Goal: Task Accomplishment & Management: Manage account settings

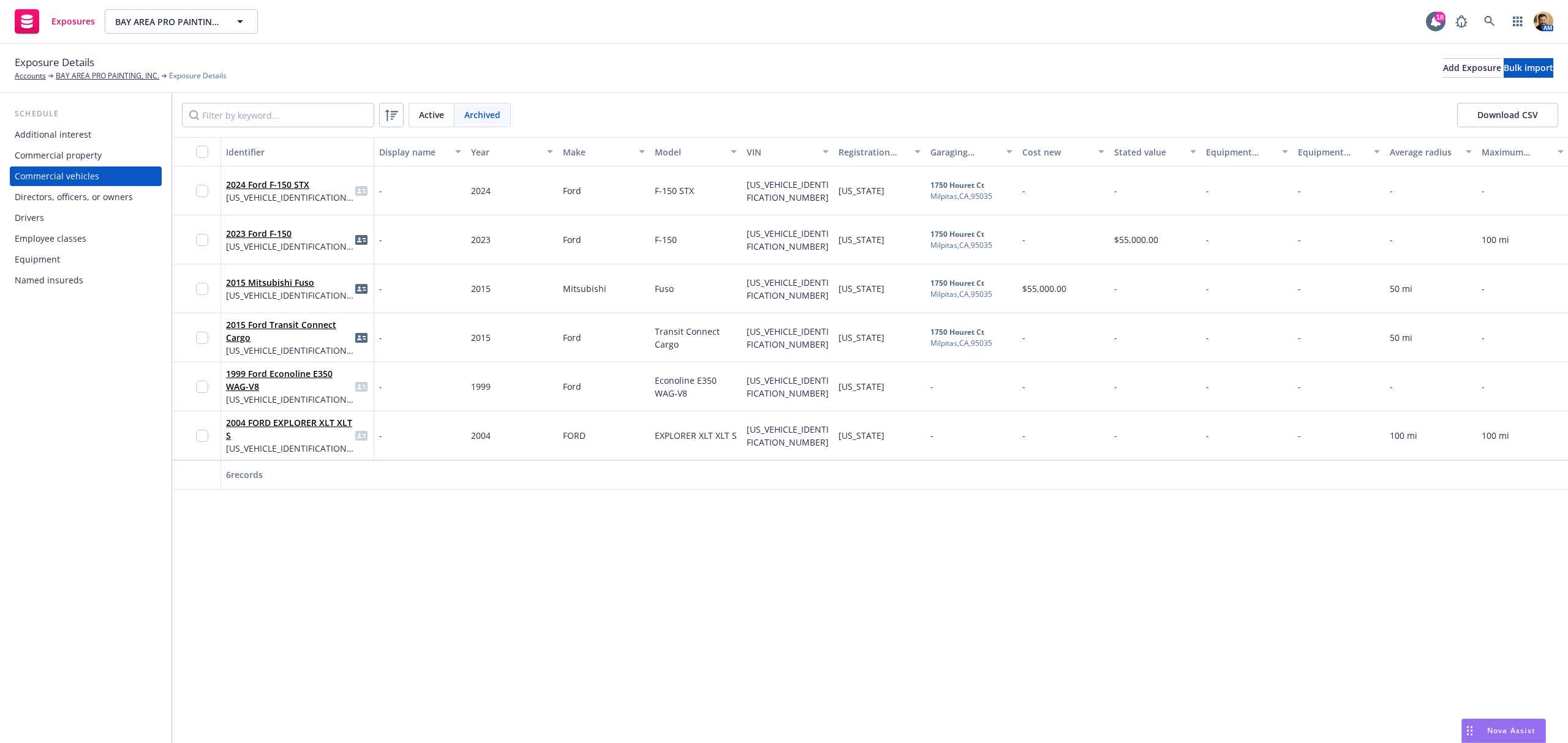
click at [491, 114] on span "Archived" at bounding box center [483, 115] width 36 height 13
click at [508, 114] on div "Archived" at bounding box center [482, 115] width 55 height 23
click at [493, 115] on span "Archived" at bounding box center [483, 115] width 36 height 13
click at [204, 191] on input "checkbox" at bounding box center [202, 190] width 12 height 12
click at [200, 242] on input "checkbox" at bounding box center [202, 240] width 12 height 12
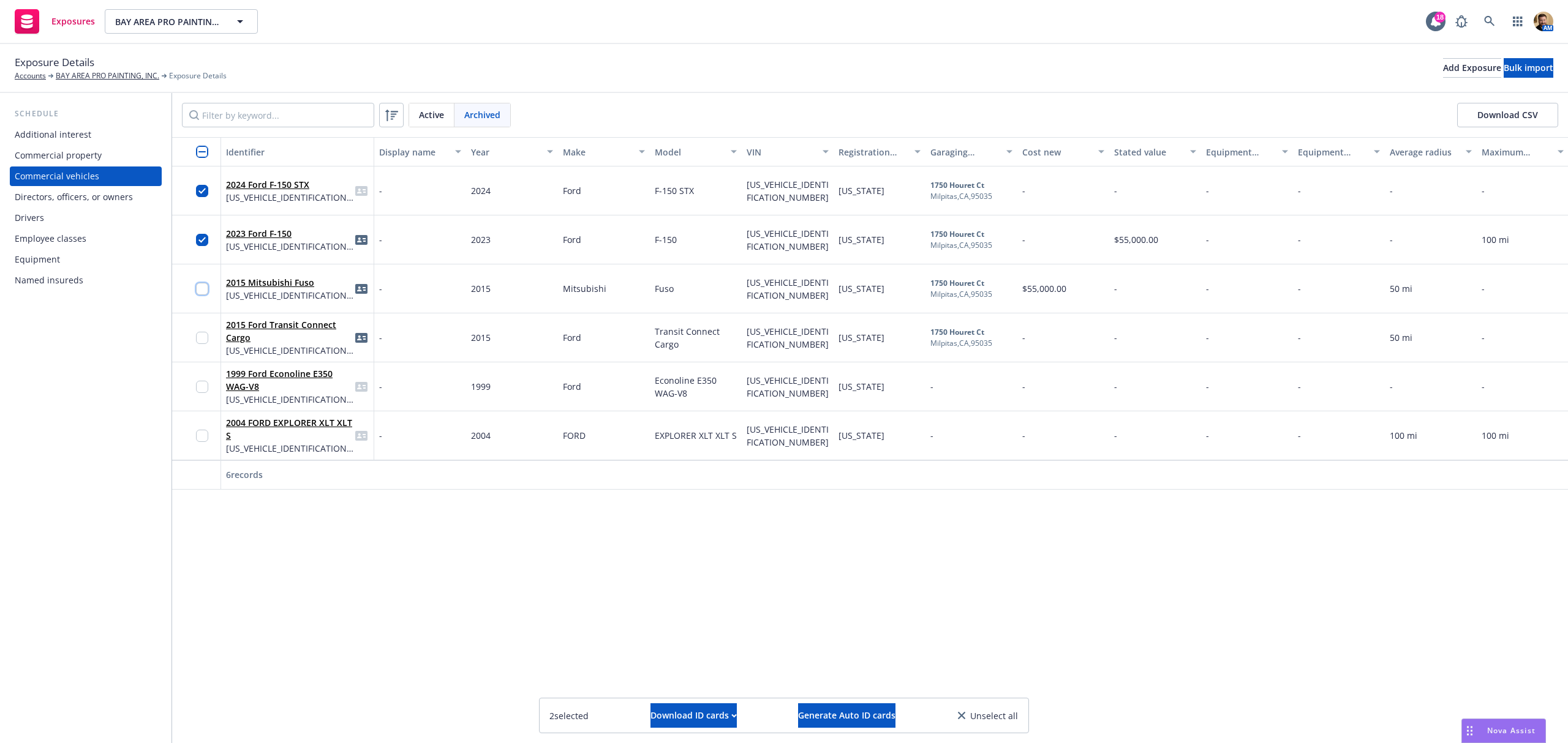
click at [200, 292] on input "checkbox" at bounding box center [202, 289] width 12 height 12
click at [278, 192] on span "[US_VEHICLE_IDENTIFICATION_NUMBER]" at bounding box center [290, 198] width 128 height 13
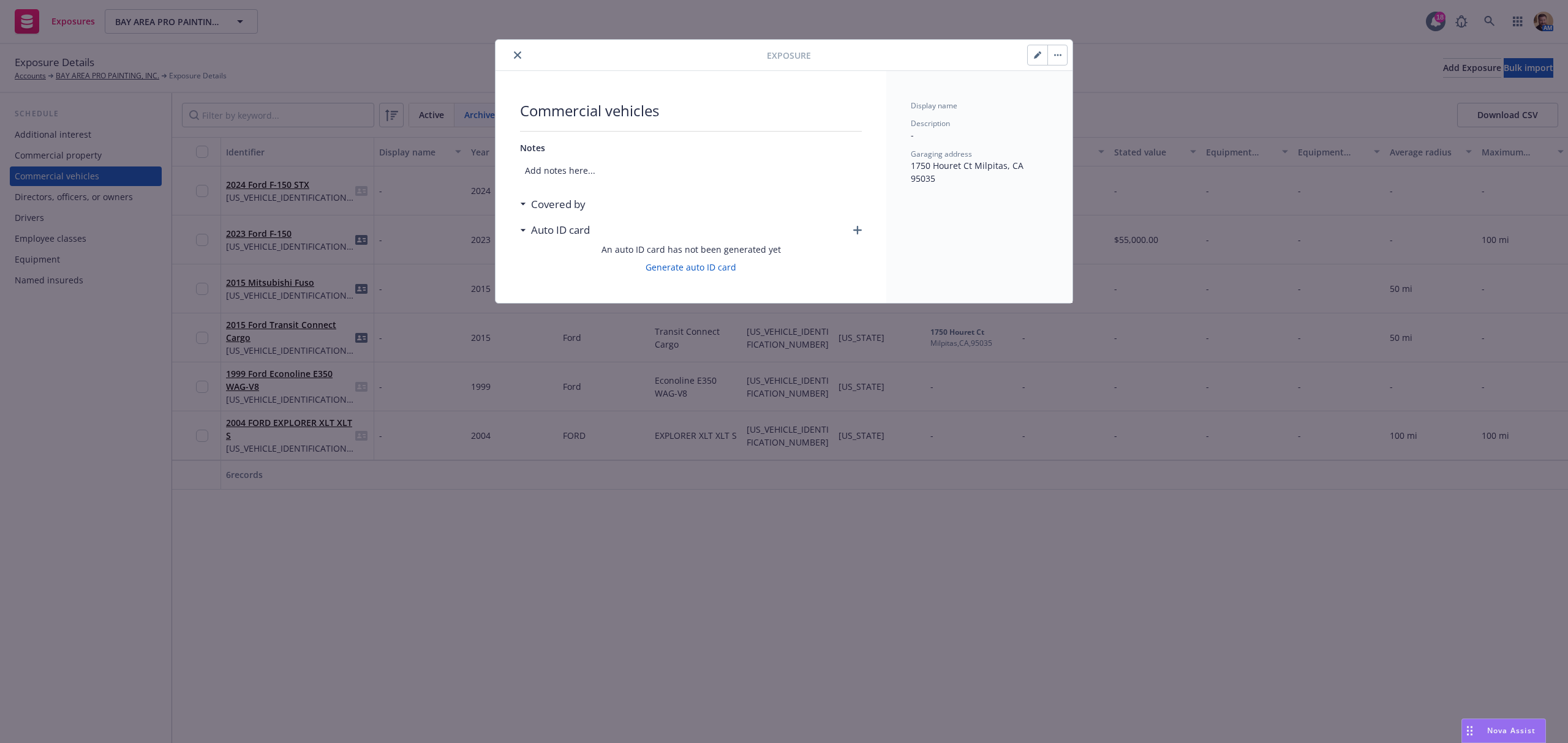
click at [1064, 47] on button "button" at bounding box center [1057, 55] width 20 height 20
click at [1064, 93] on link "Unarchive" at bounding box center [1088, 89] width 81 height 25
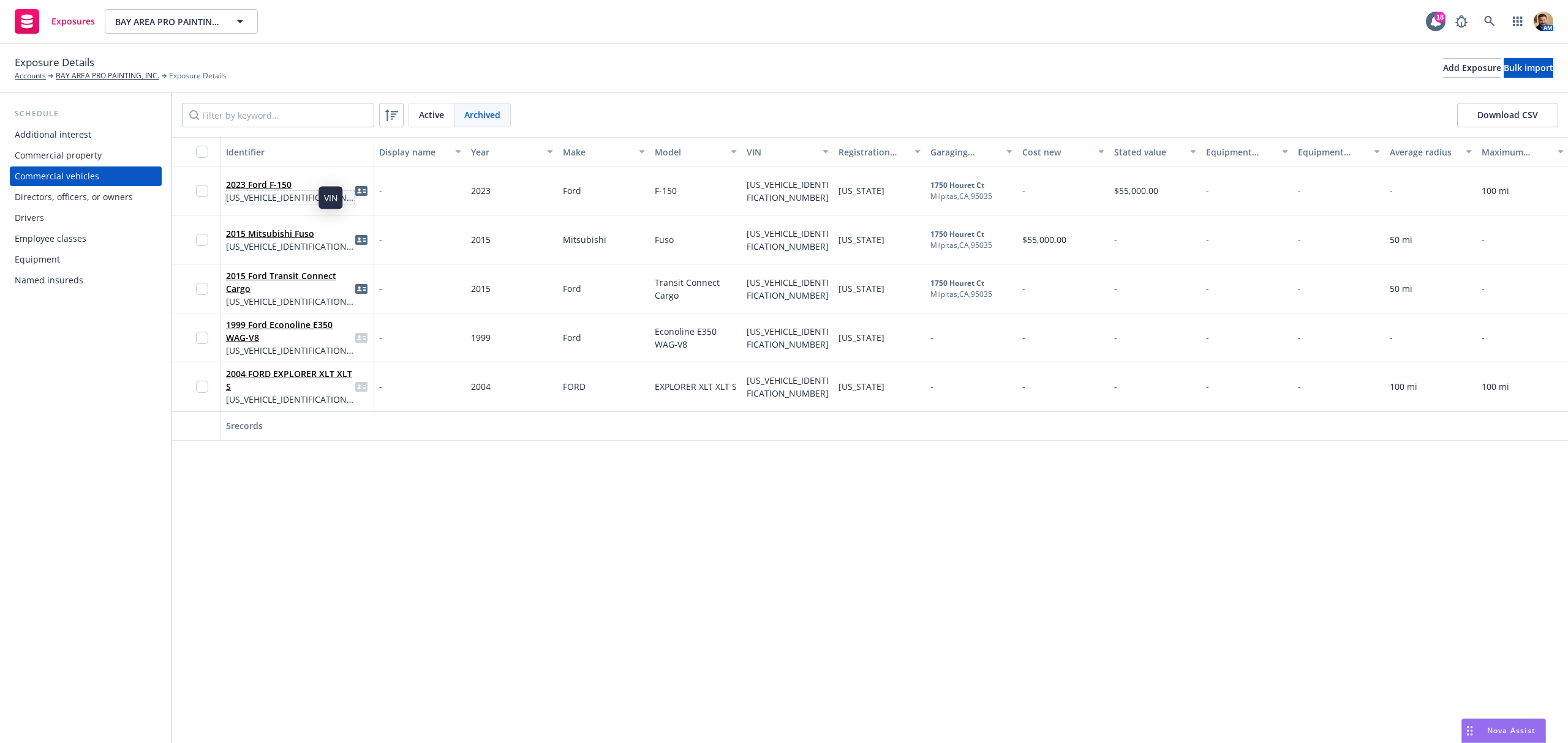
click at [310, 199] on span "[US_VEHICLE_IDENTIFICATION_NUMBER]" at bounding box center [290, 198] width 128 height 13
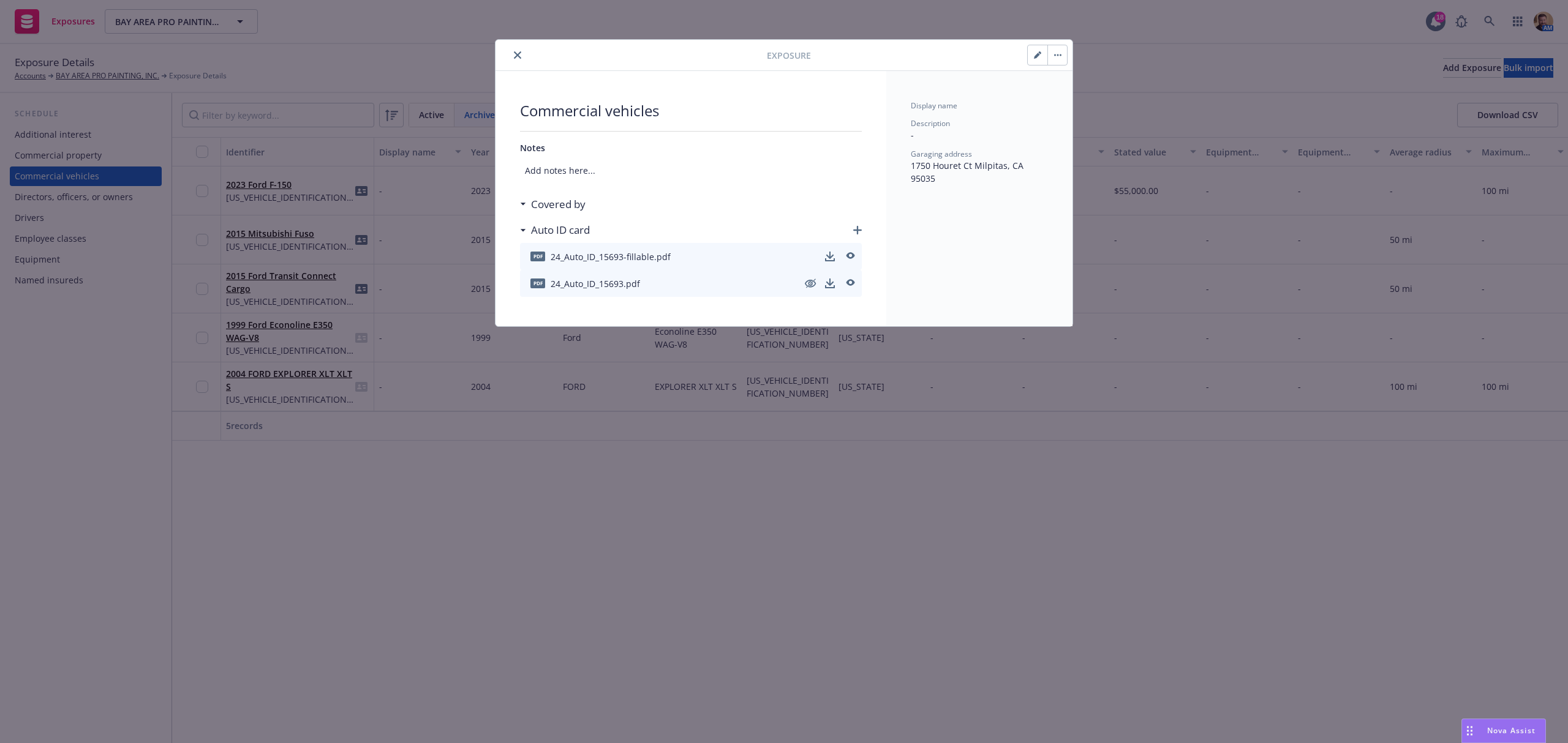
click at [1055, 55] on icon "button" at bounding box center [1056, 55] width 2 height 2
click at [1057, 91] on link "Unarchive" at bounding box center [1088, 89] width 81 height 25
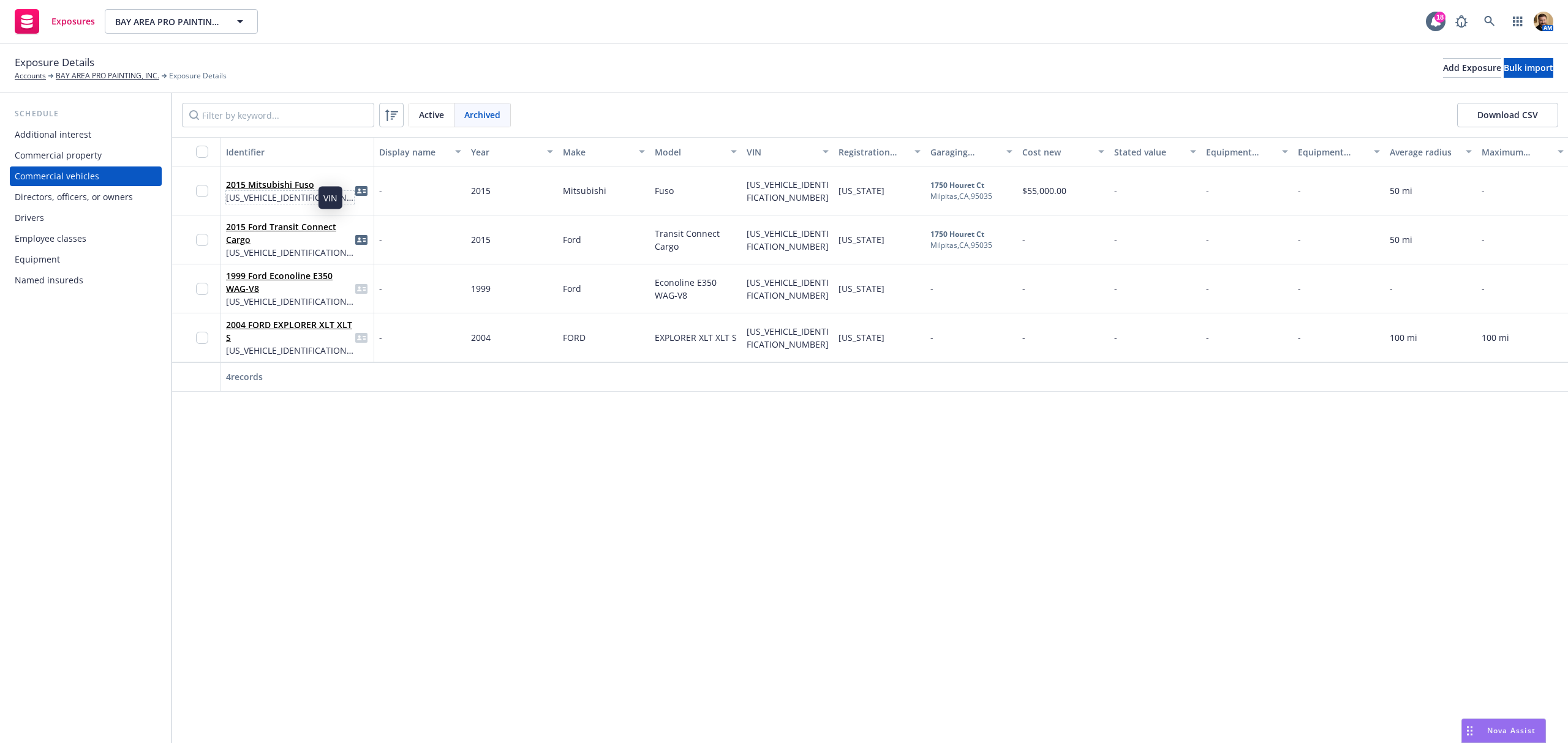
click at [301, 194] on span "[US_VEHICLE_IDENTIFICATION_NUMBER]" at bounding box center [290, 198] width 128 height 13
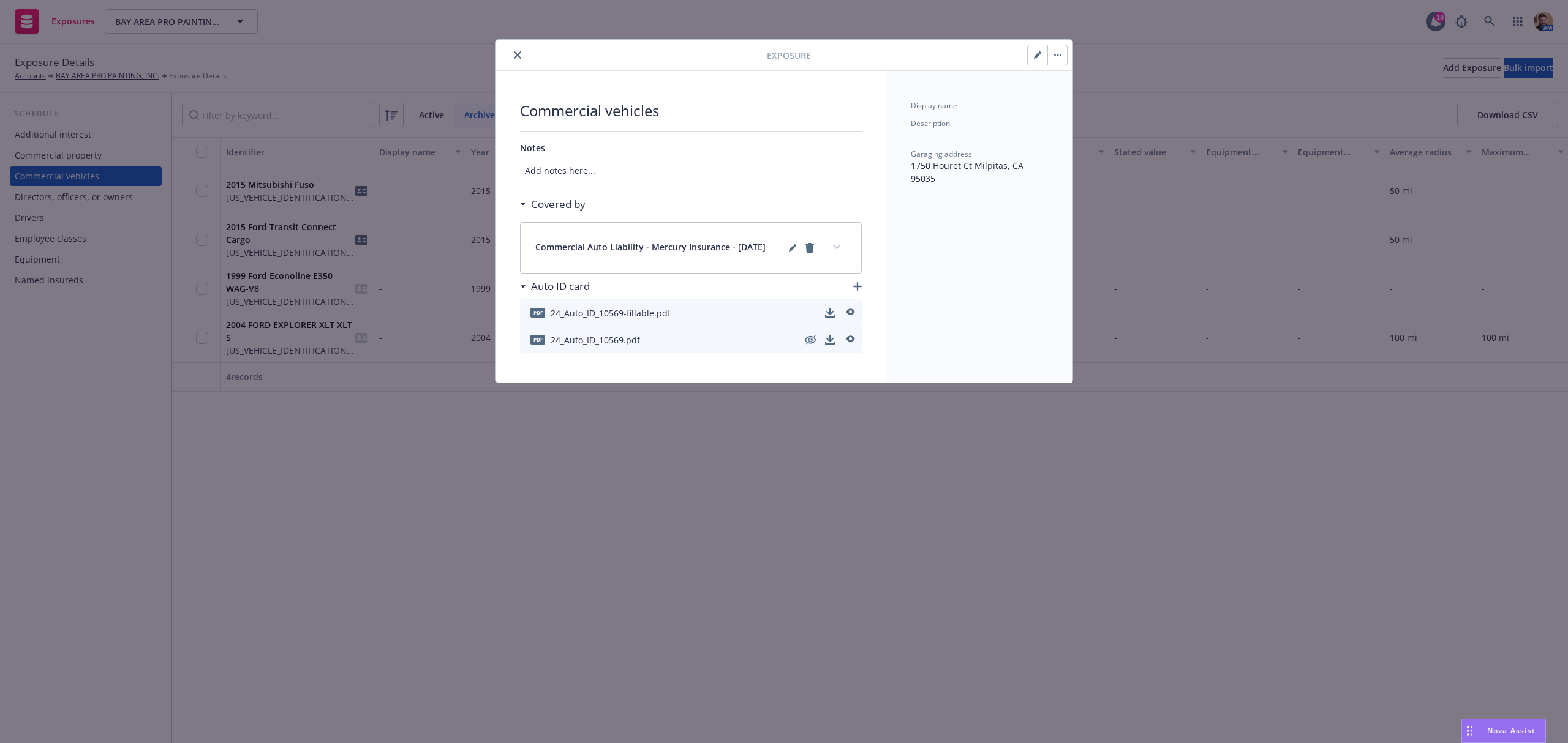
click at [1055, 54] on icon "button" at bounding box center [1058, 55] width 7 height 2
click at [1075, 89] on link "Unarchive" at bounding box center [1088, 89] width 81 height 25
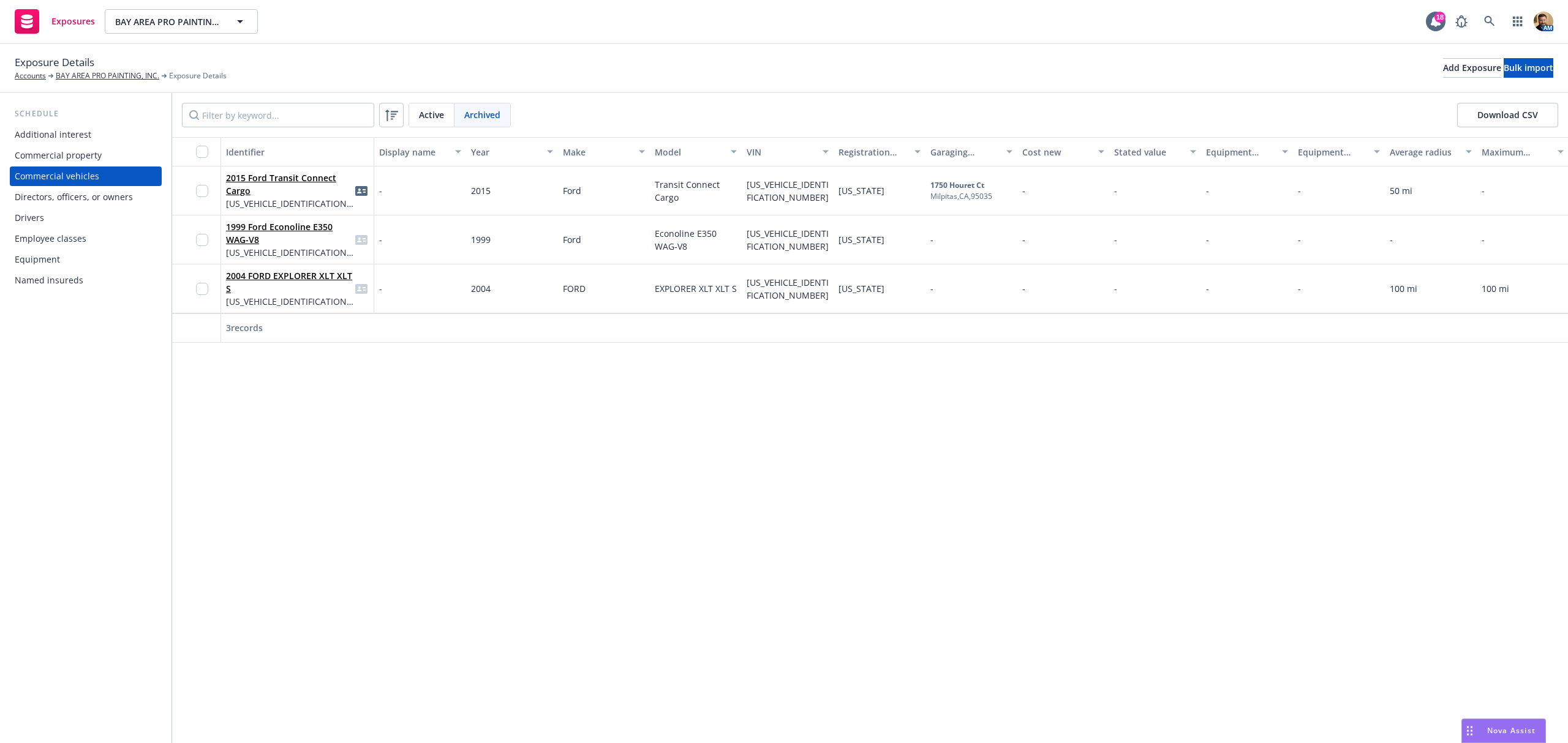
click at [418, 117] on div "Active" at bounding box center [431, 115] width 46 height 23
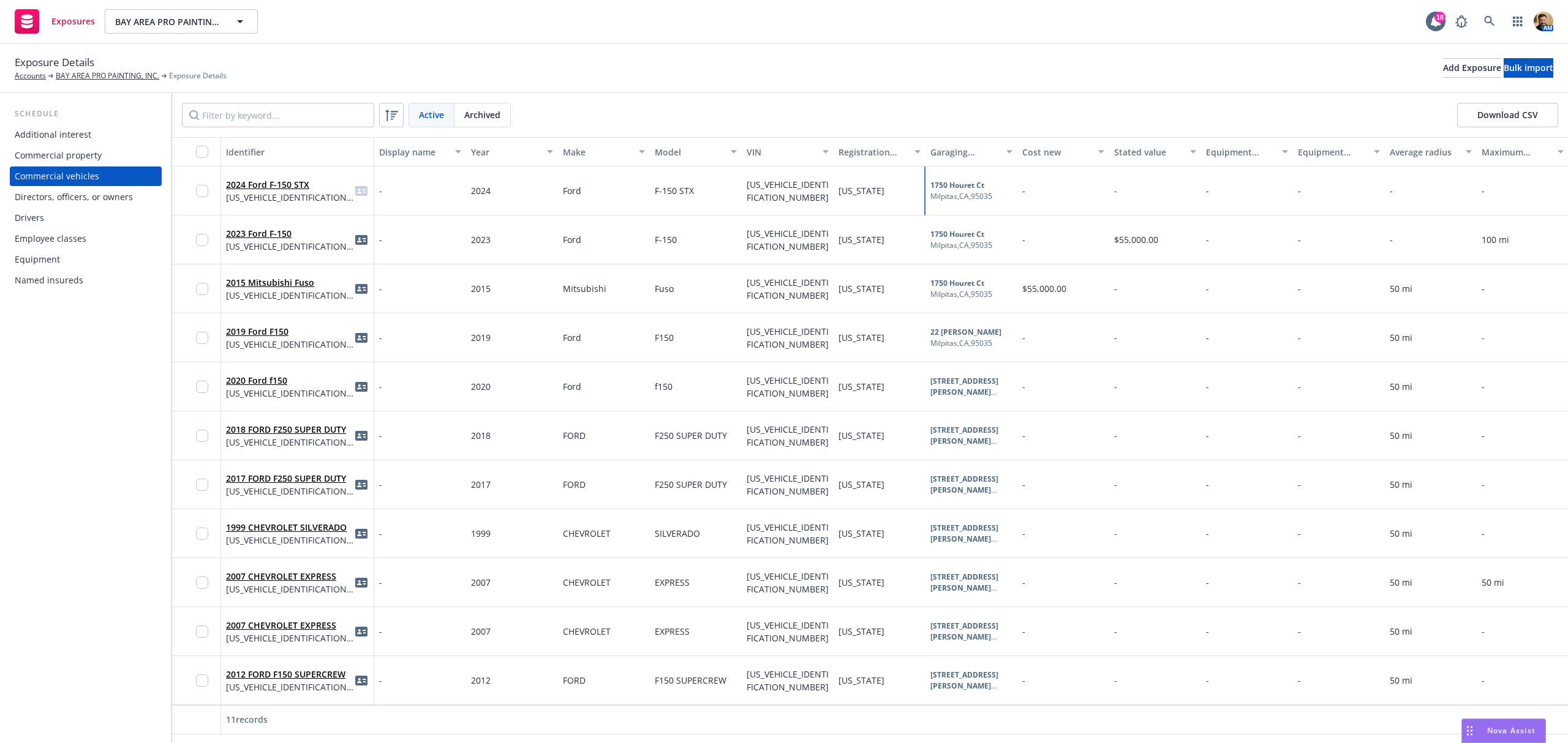
click at [960, 194] on div "Milpitas , [GEOGRAPHIC_DATA] , 95035" at bounding box center [961, 196] width 62 height 11
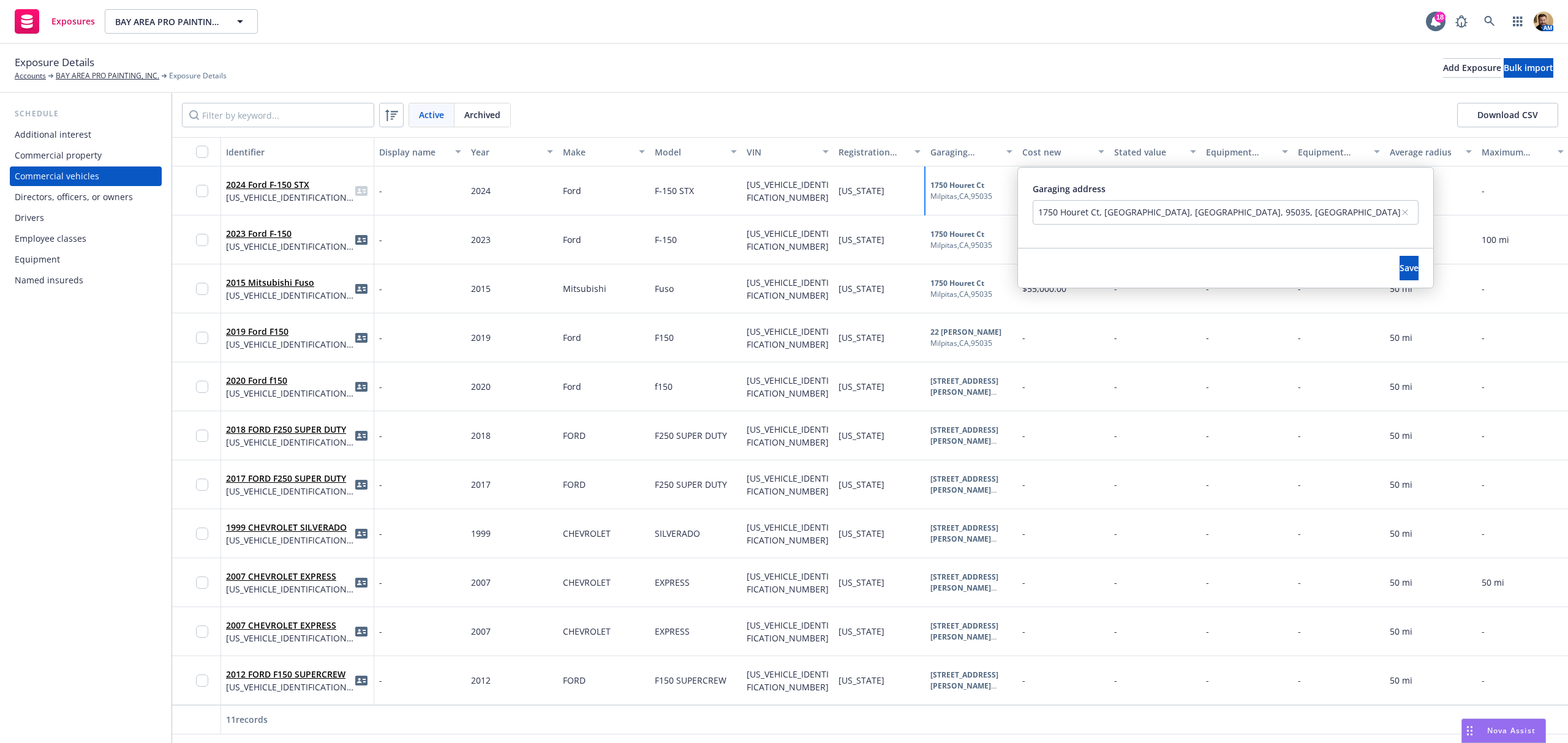
click at [1080, 209] on div "1750 Houret Ct, [GEOGRAPHIC_DATA], [GEOGRAPHIC_DATA], 95035, [GEOGRAPHIC_DATA]" at bounding box center [1219, 213] width 363 height 13
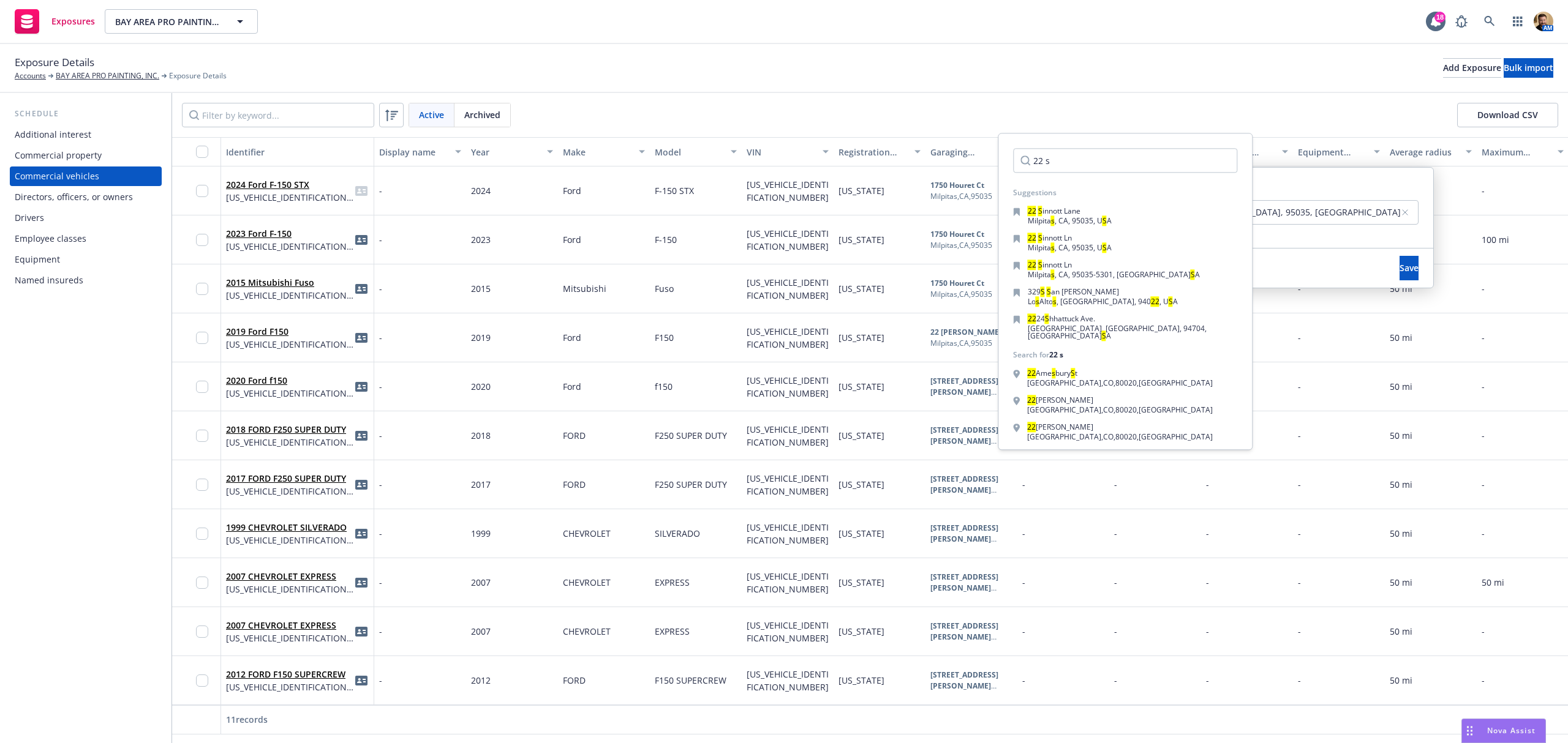
type input "22 s"
click at [1080, 209] on span "innott Lane" at bounding box center [1062, 211] width 38 height 11
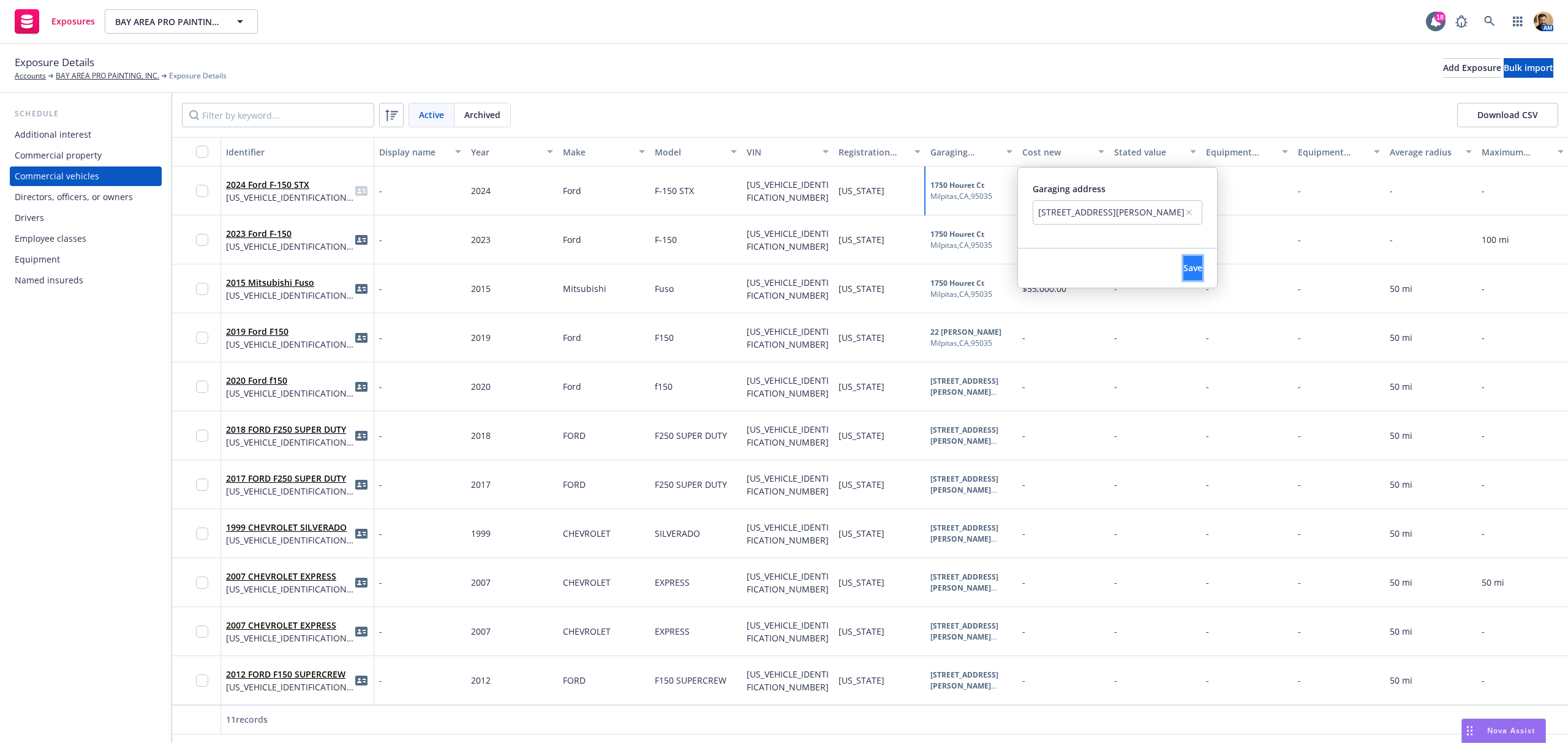
click at [1184, 258] on button "Save" at bounding box center [1193, 268] width 19 height 25
click at [949, 229] on b "1750 Houret Ct" at bounding box center [957, 234] width 54 height 11
click at [1116, 257] on div "1750 Houret Ct, [GEOGRAPHIC_DATA], [GEOGRAPHIC_DATA], 95035, [GEOGRAPHIC_DATA]" at bounding box center [1219, 261] width 363 height 13
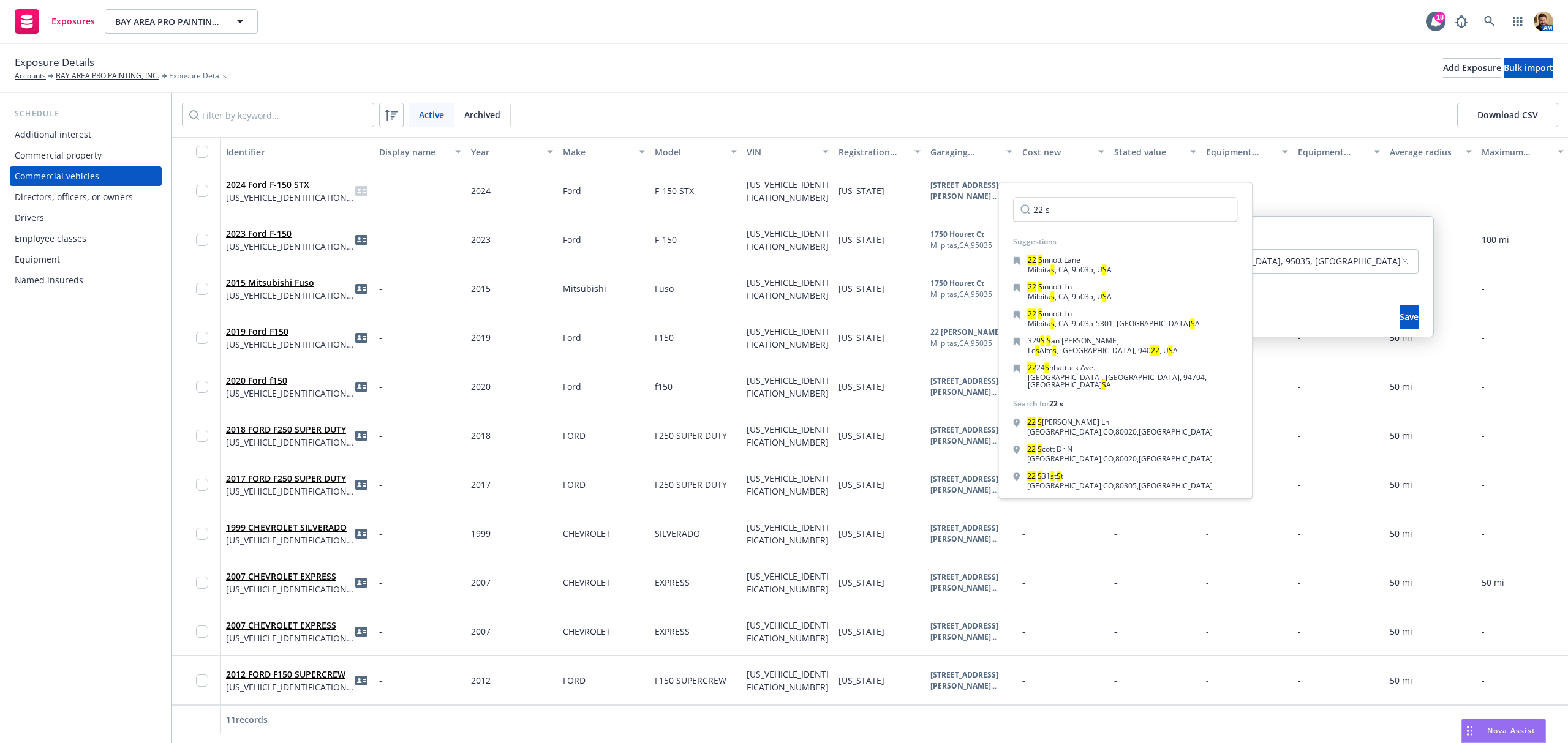
type input "22 s"
click at [1116, 257] on div "[STREET_ADDRESS]" at bounding box center [1125, 265] width 224 height 17
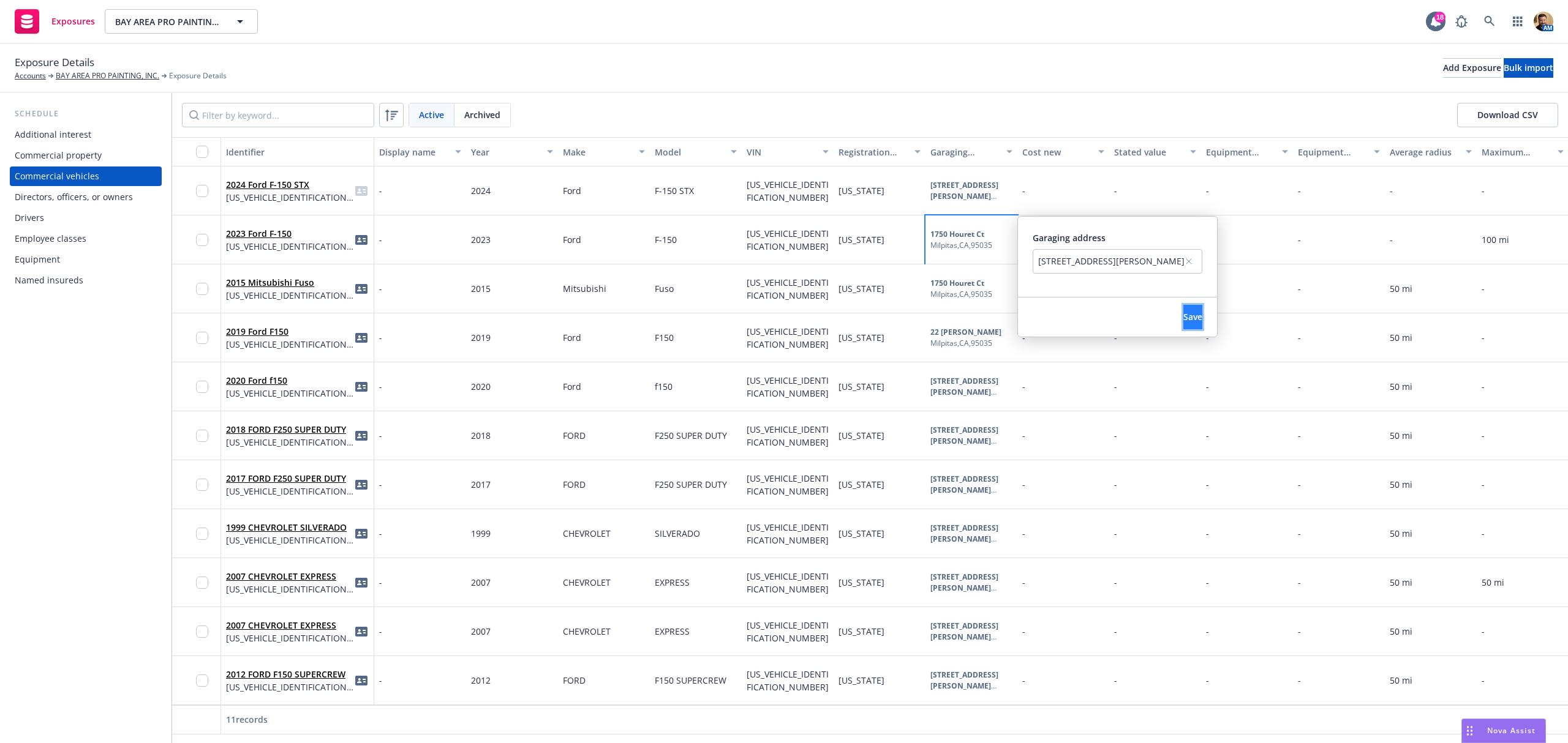
click at [1185, 312] on span "Save" at bounding box center [1193, 317] width 19 height 12
click at [956, 285] on b "1750 Houret Ct" at bounding box center [957, 283] width 54 height 11
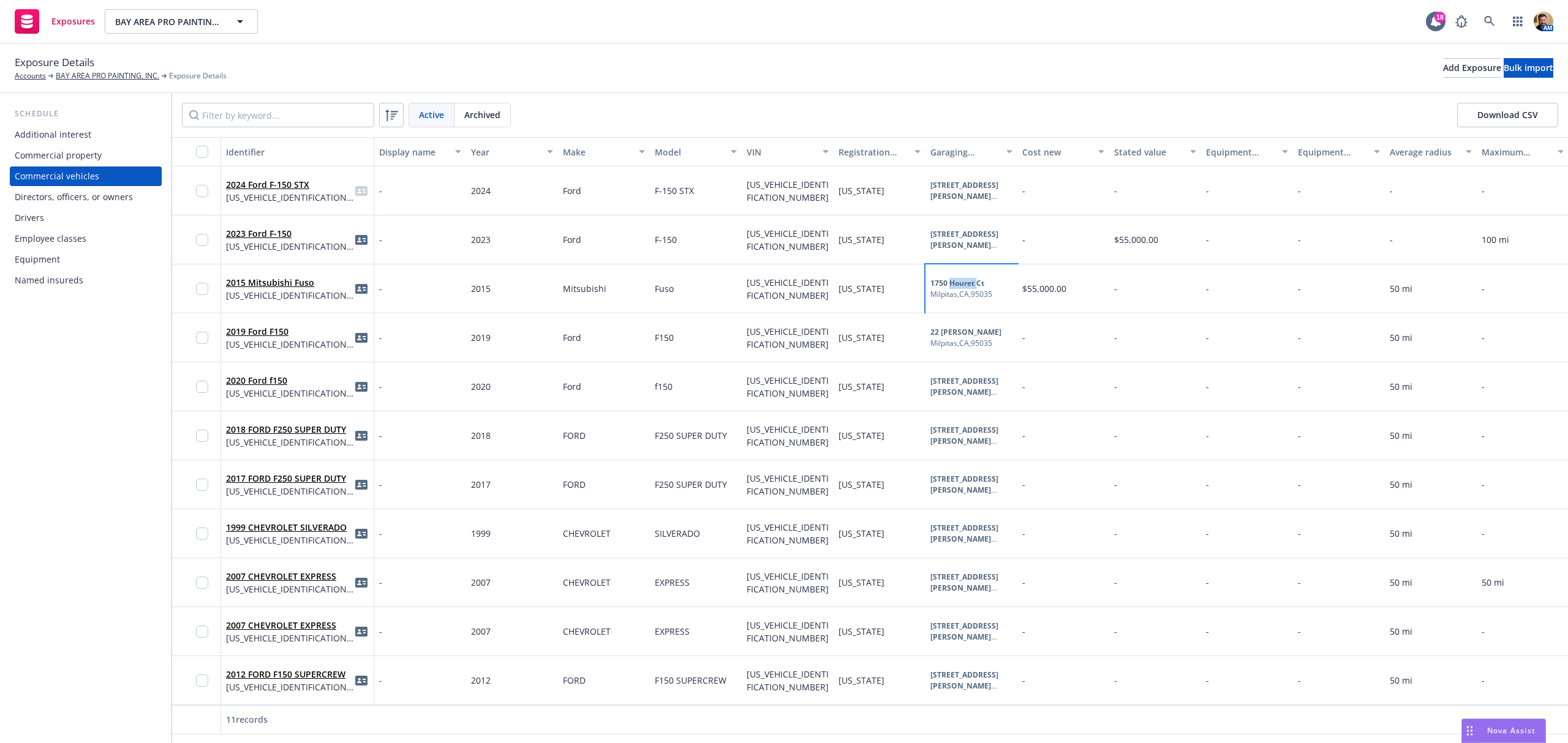
click at [956, 285] on b "1750 Houret Ct" at bounding box center [957, 283] width 54 height 11
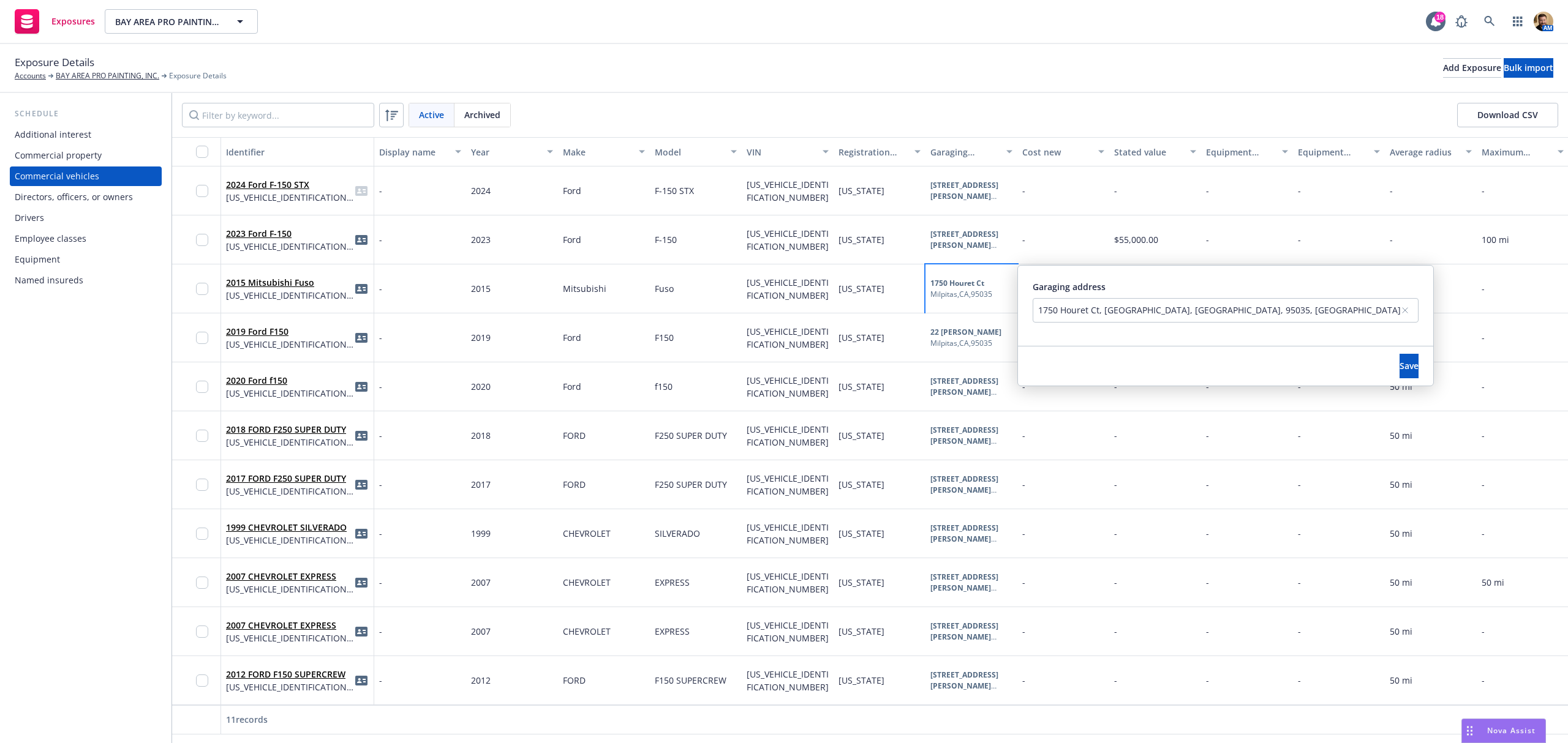
click at [1098, 311] on div "1750 Houret Ct, [GEOGRAPHIC_DATA], [GEOGRAPHIC_DATA], 95035, [GEOGRAPHIC_DATA]" at bounding box center [1219, 310] width 363 height 13
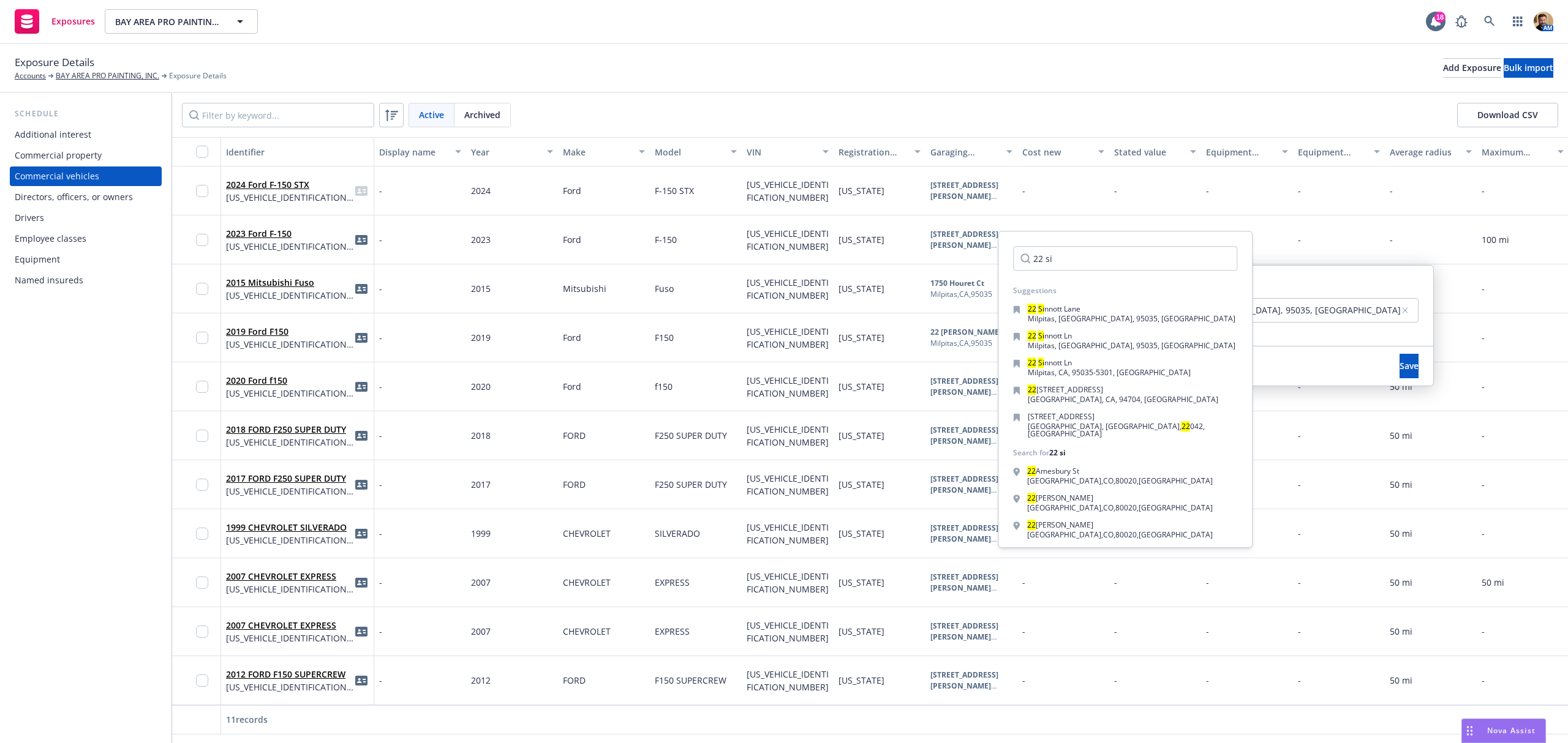
type input "22 si"
click at [1098, 311] on div "[STREET_ADDRESS]" at bounding box center [1132, 310] width 208 height 10
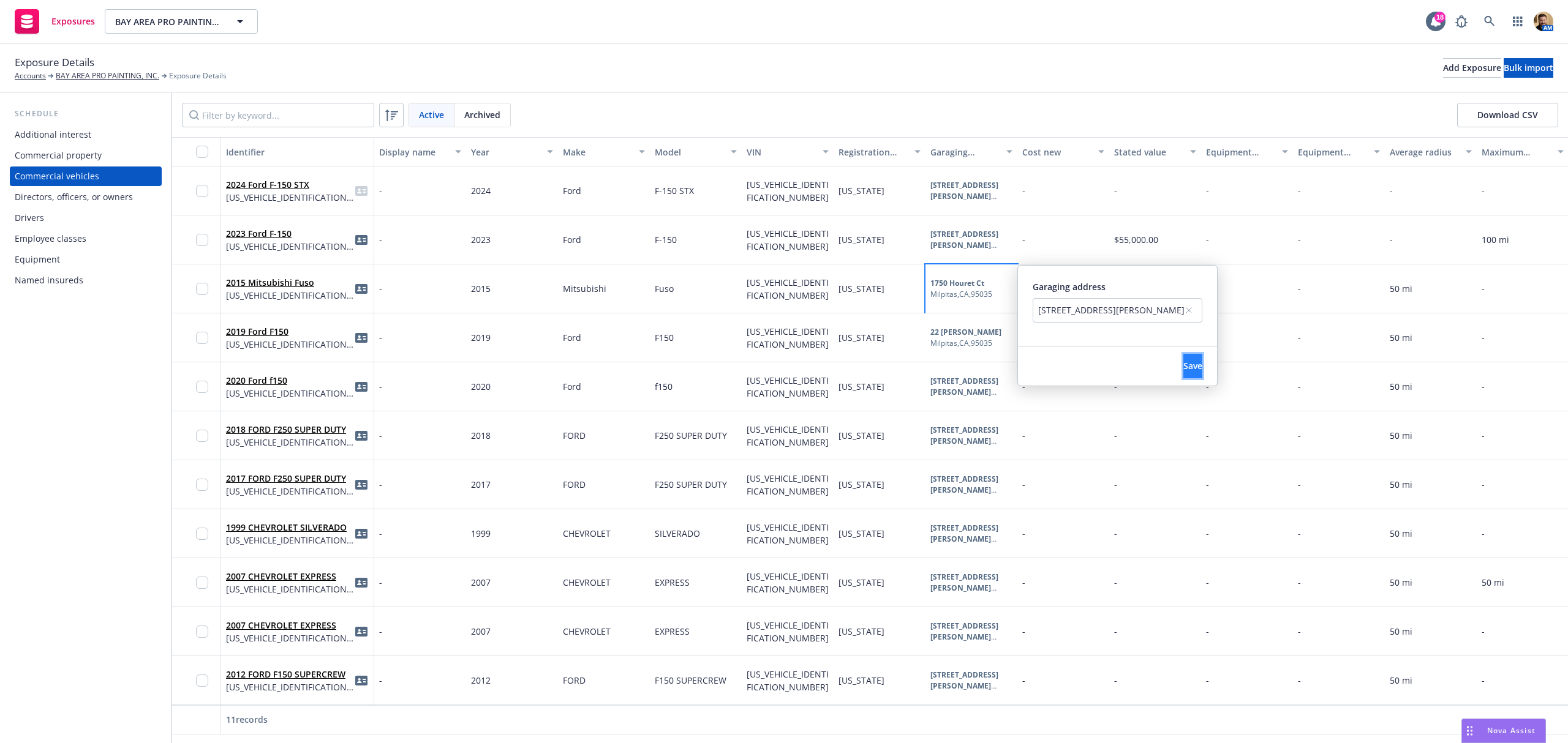
click at [1184, 362] on button "Save" at bounding box center [1193, 367] width 19 height 25
drag, startPoint x: 199, startPoint y: 187, endPoint x: 201, endPoint y: 221, distance: 34.1
click at [199, 187] on input "checkbox" at bounding box center [202, 190] width 12 height 12
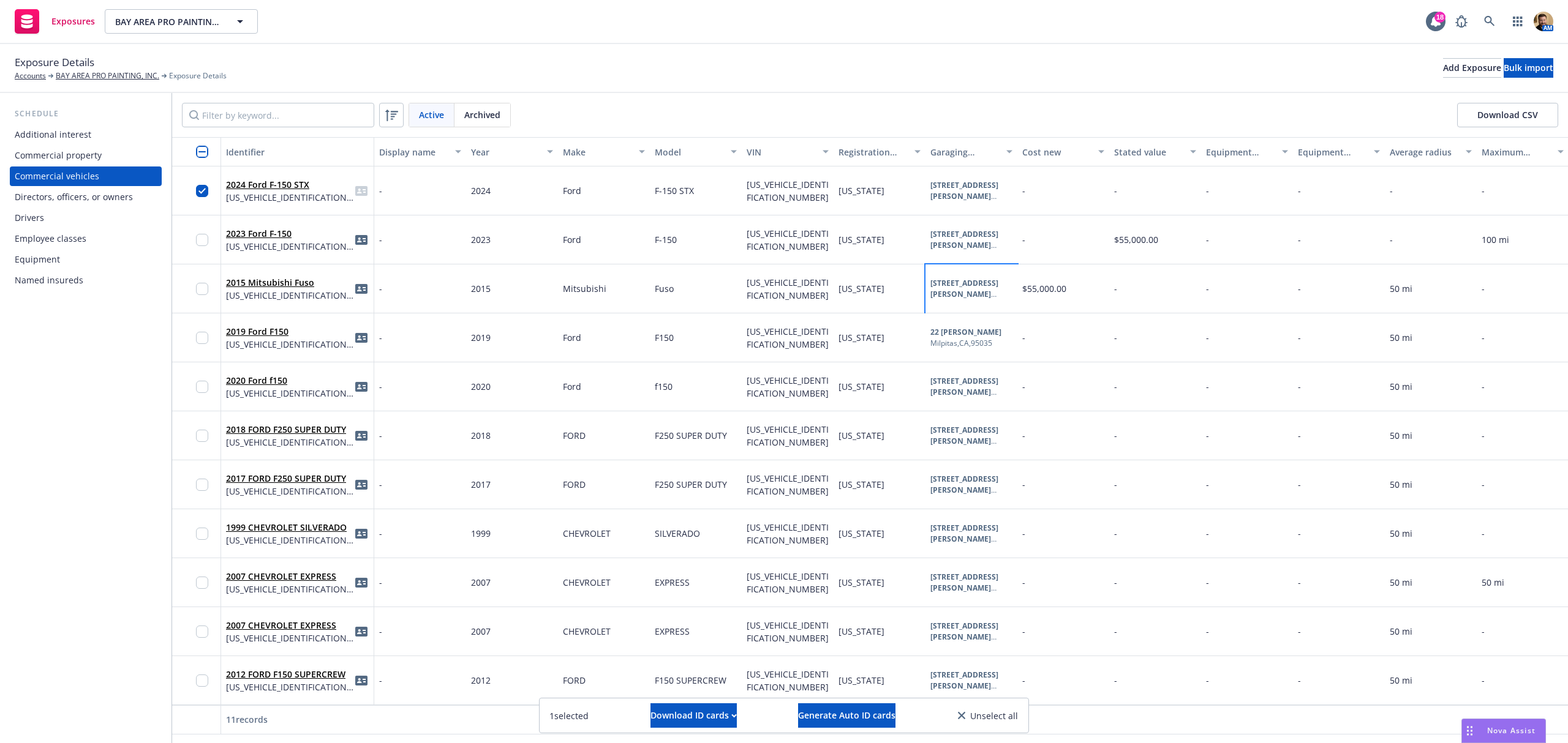
click at [201, 232] on div at bounding box center [206, 239] width 20 height 34
click at [201, 287] on input "checkbox" at bounding box center [202, 289] width 12 height 12
click at [196, 239] on input "checkbox" at bounding box center [202, 240] width 12 height 12
click at [844, 712] on span "Generate Auto ID cards" at bounding box center [847, 716] width 98 height 12
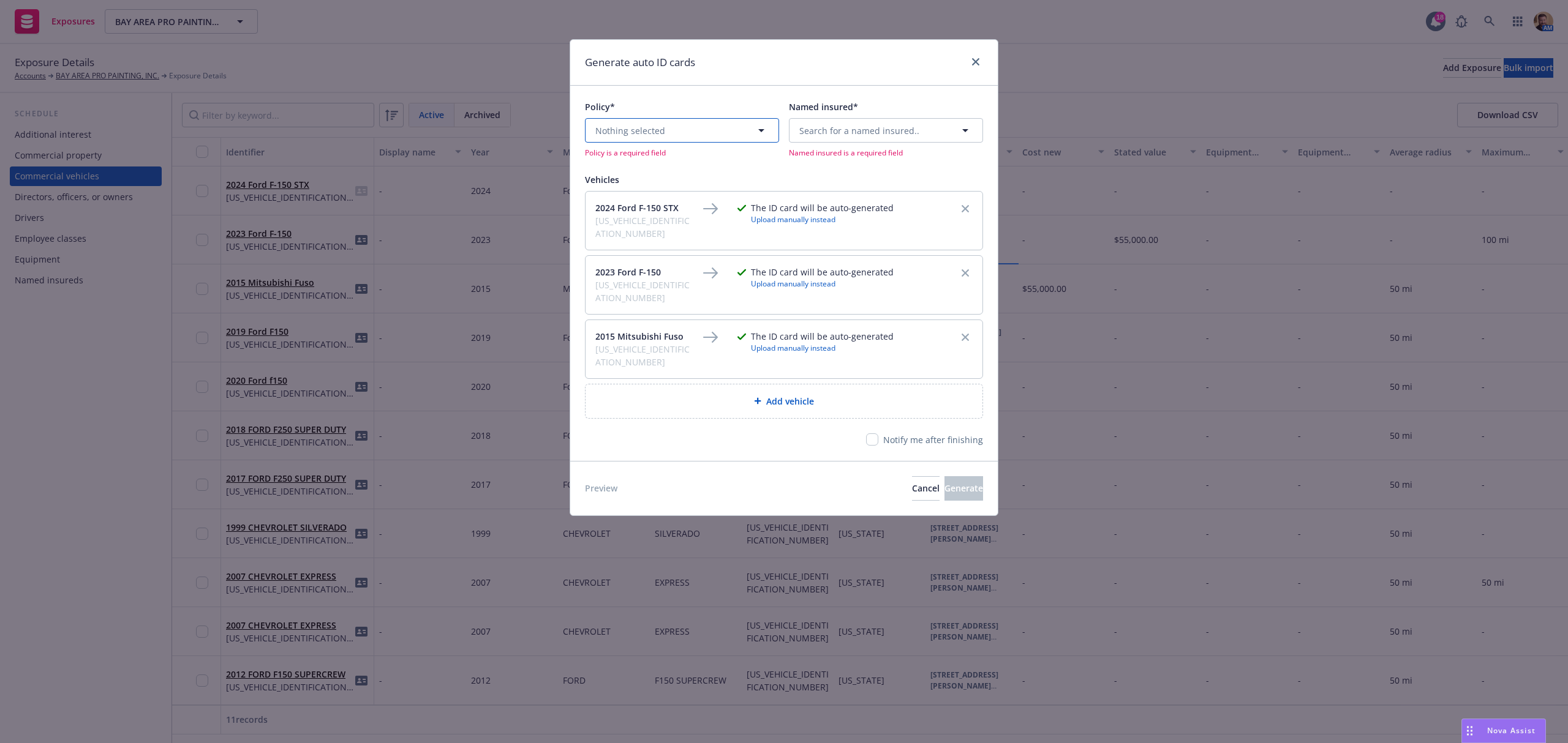
click at [671, 133] on button "Nothing selected" at bounding box center [682, 131] width 195 height 25
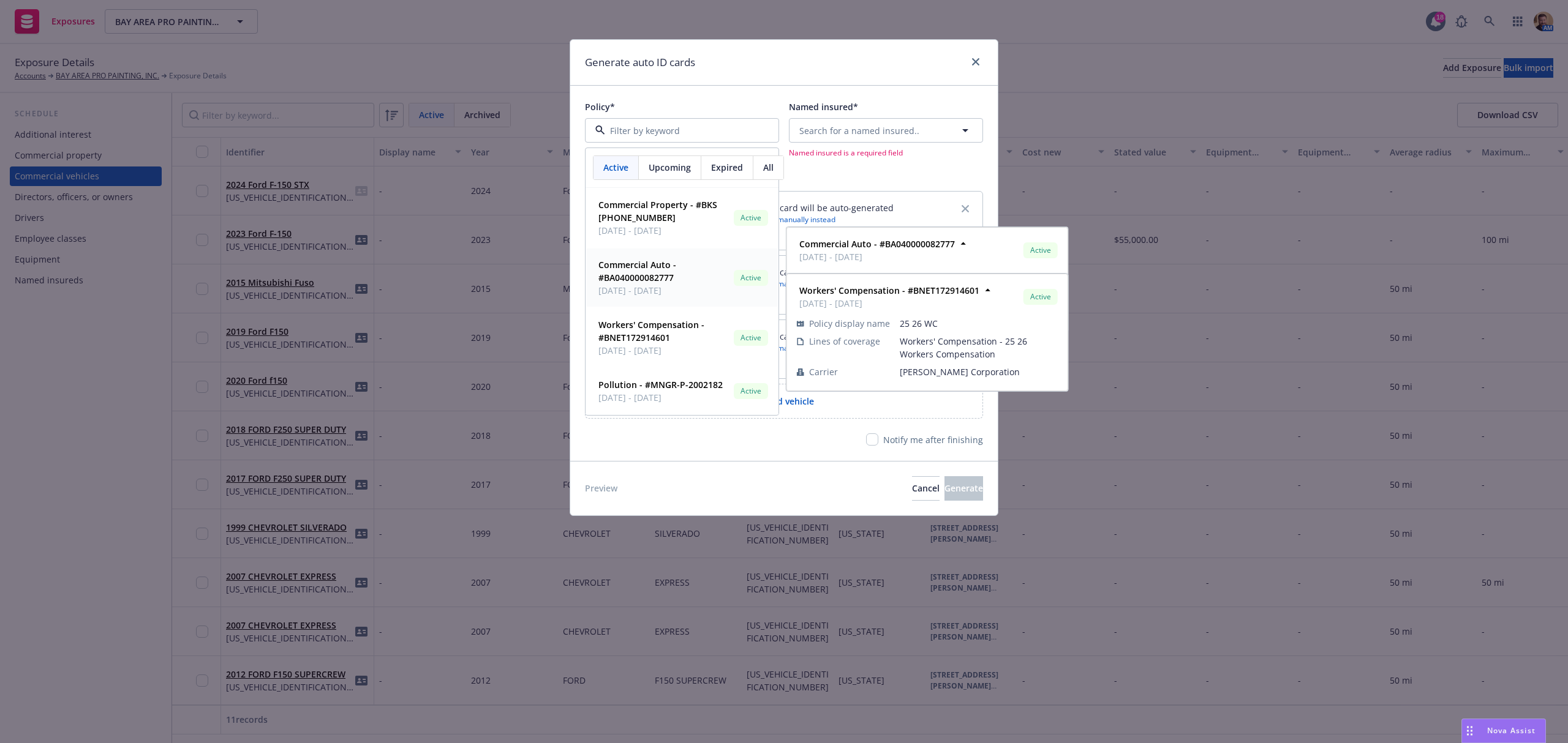
click at [645, 284] on span "Commercial Auto - #BA040000082777" at bounding box center [664, 271] width 131 height 26
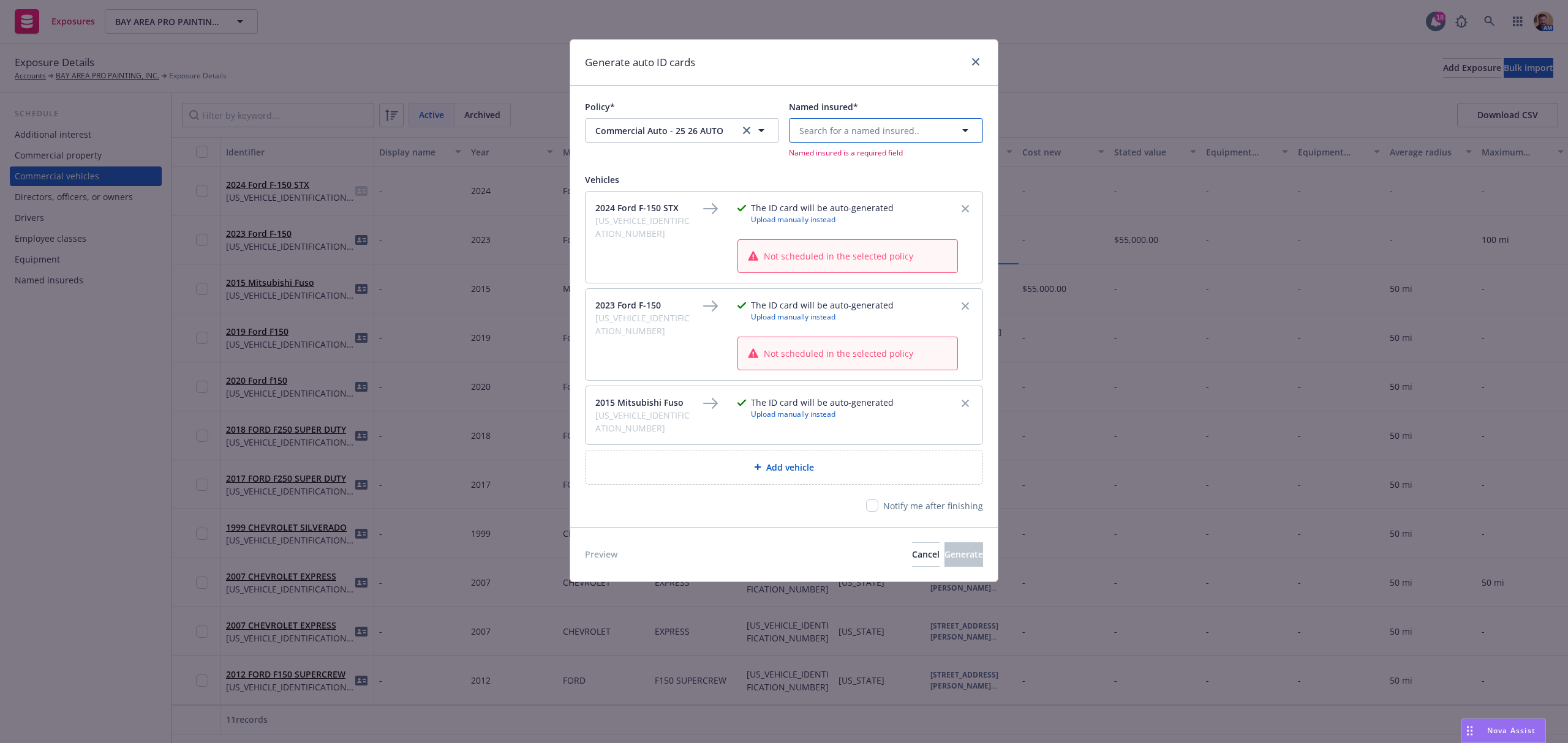
click at [841, 128] on span "Search for a named insured.." at bounding box center [859, 131] width 120 height 13
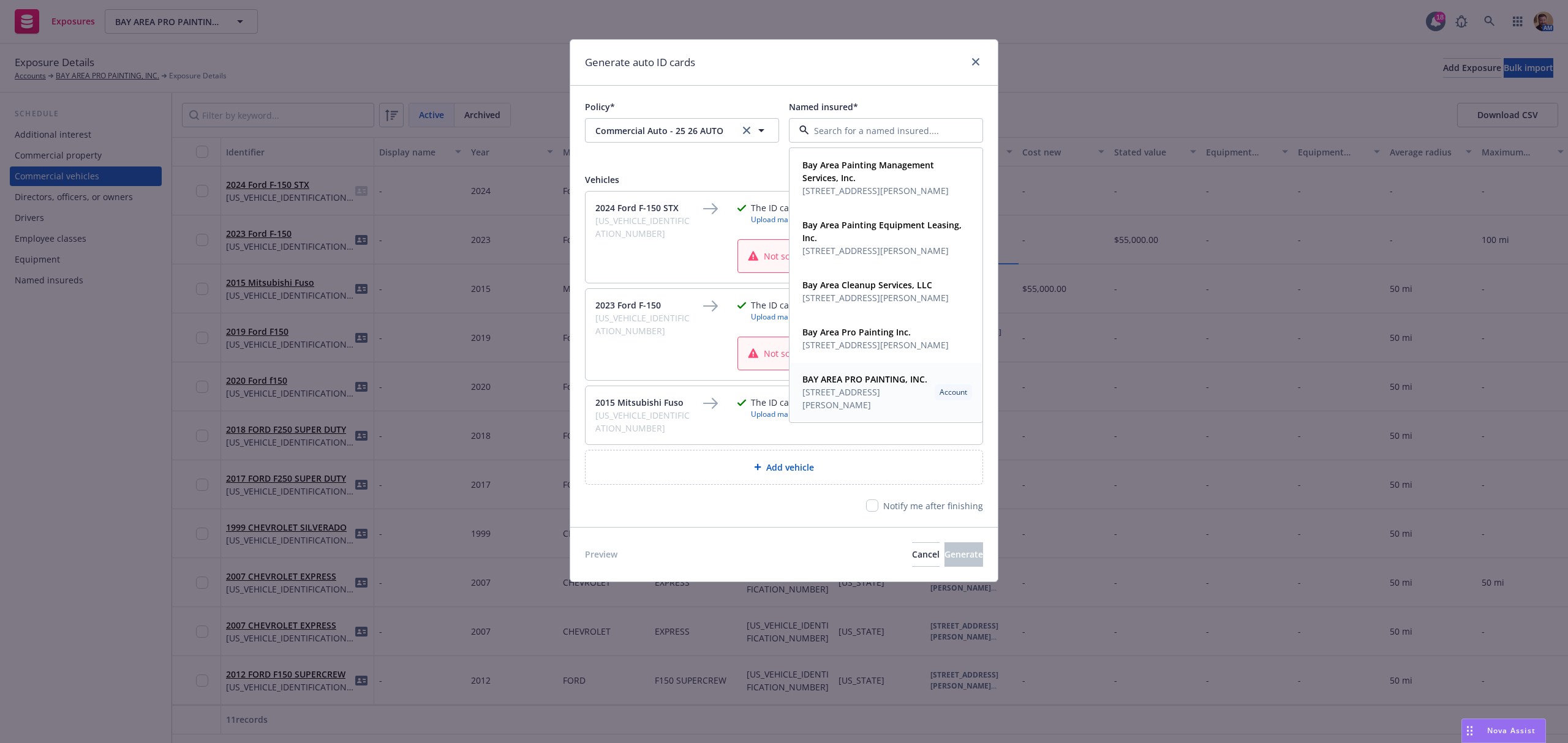
click at [836, 392] on span "[STREET_ADDRESS][PERSON_NAME]" at bounding box center [866, 398] width 127 height 26
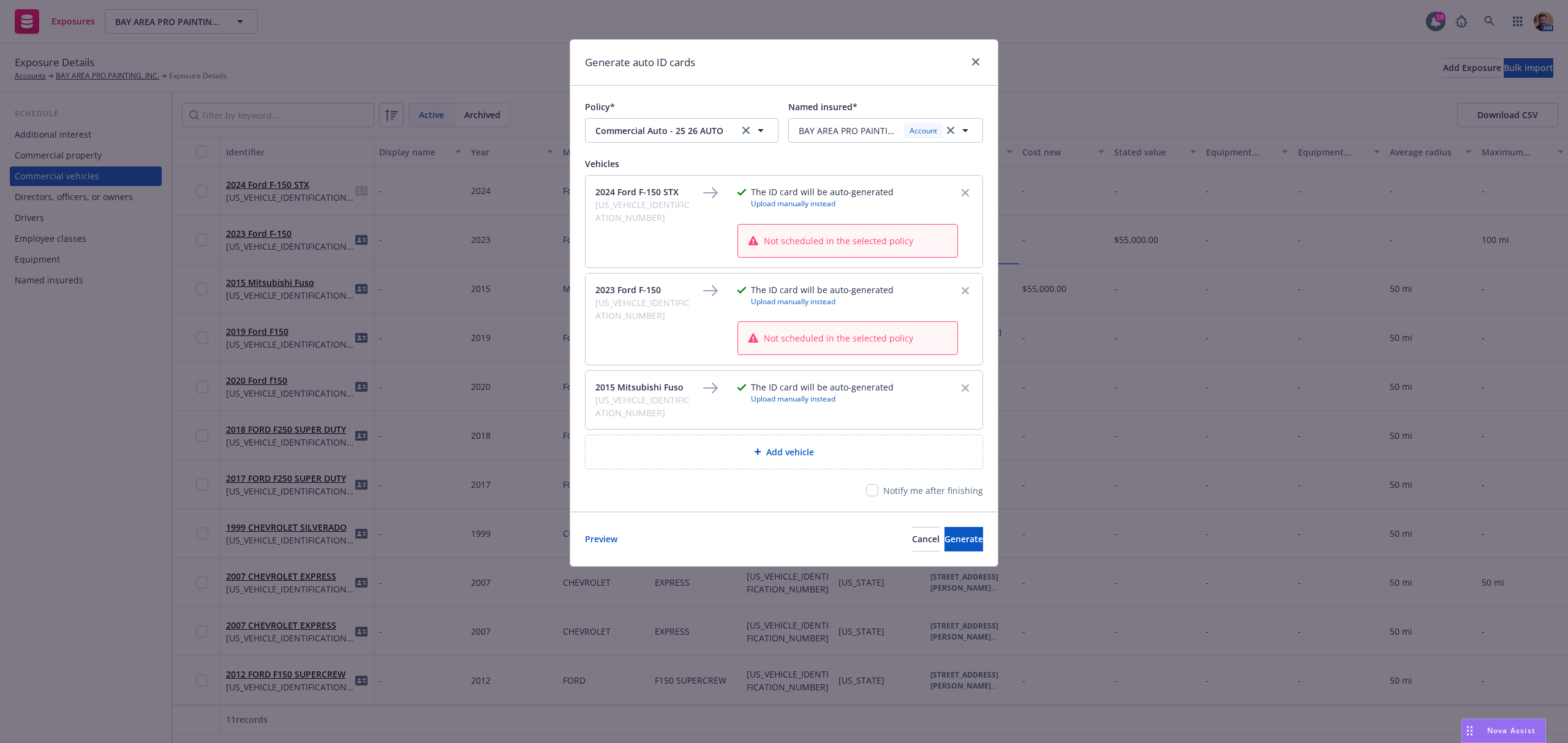
click at [777, 237] on span "Not scheduled in the selected policy" at bounding box center [839, 241] width 150 height 13
click at [966, 530] on button "Generate" at bounding box center [964, 539] width 39 height 25
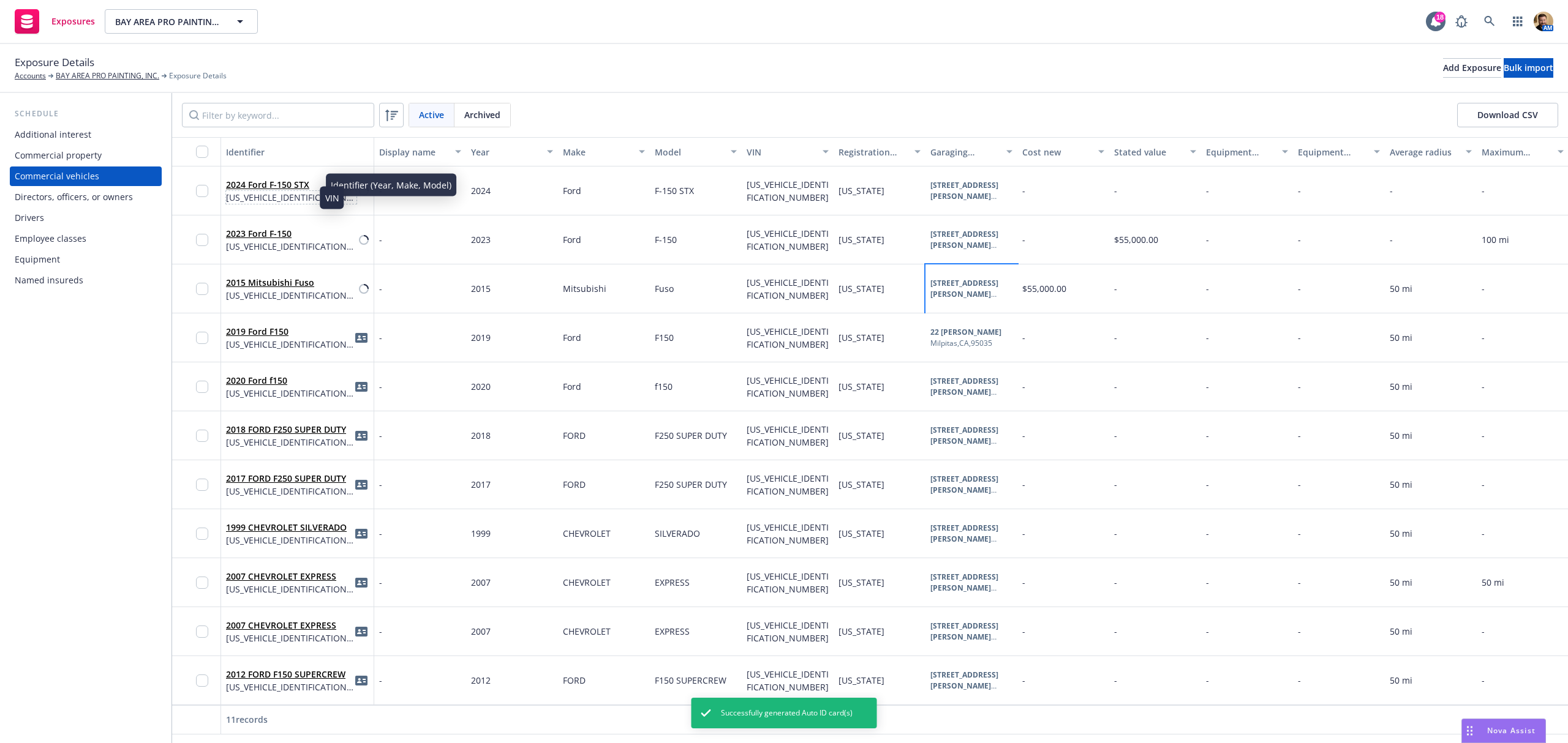
click at [284, 199] on span "[US_VEHICLE_IDENTIFICATION_NUMBER]" at bounding box center [291, 198] width 131 height 13
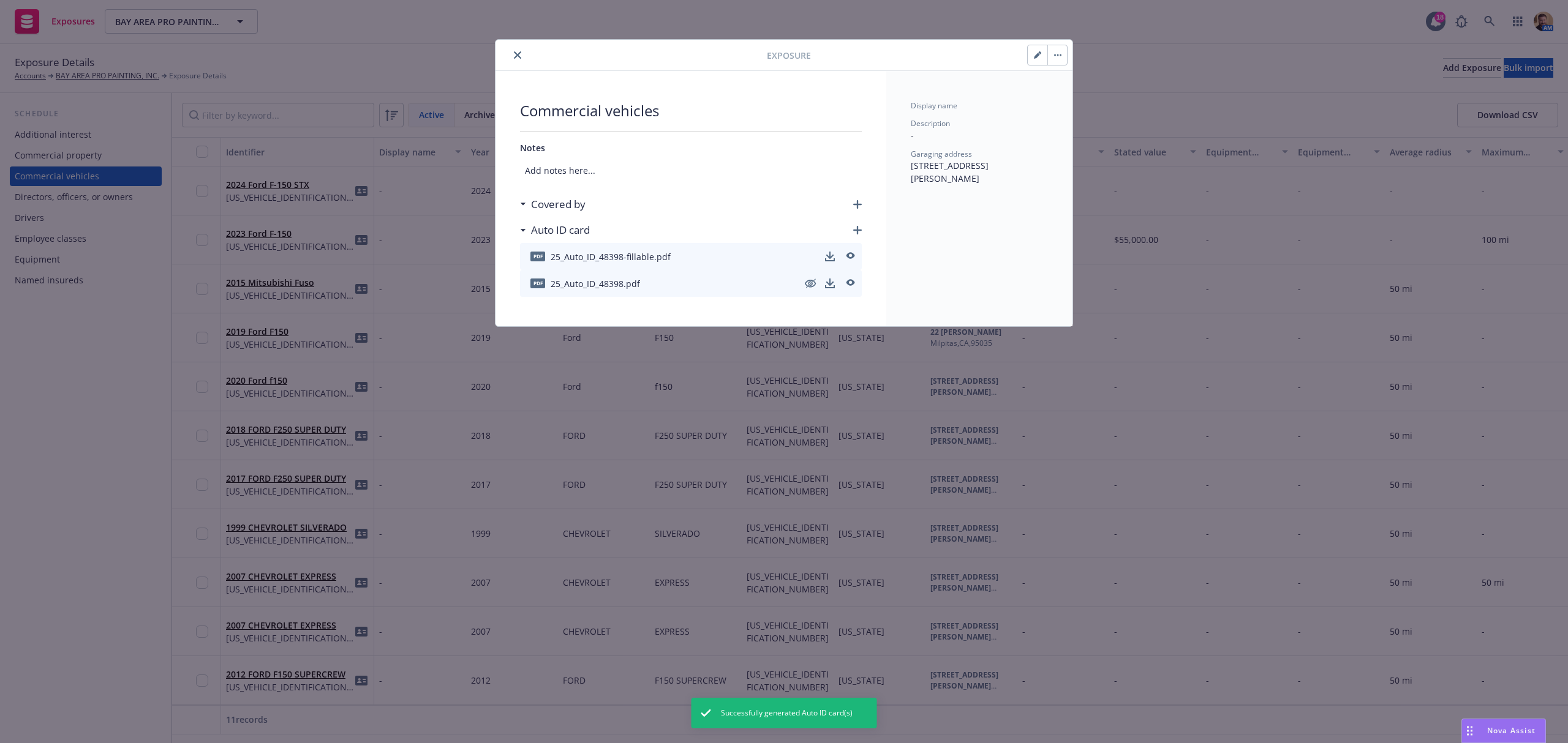
click at [860, 201] on icon "button" at bounding box center [858, 204] width 8 height 8
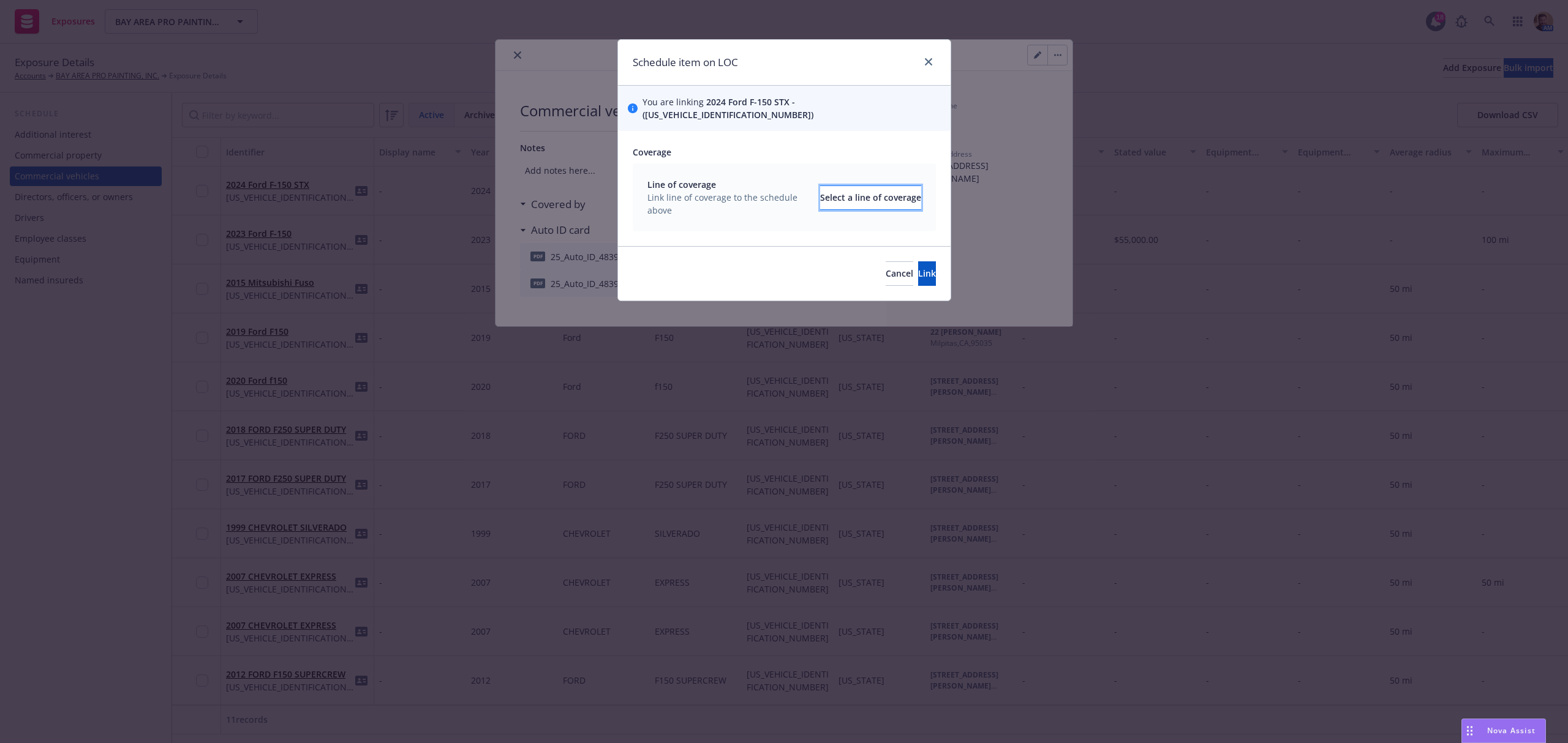
click at [821, 186] on div "Select a line of coverage" at bounding box center [871, 198] width 101 height 23
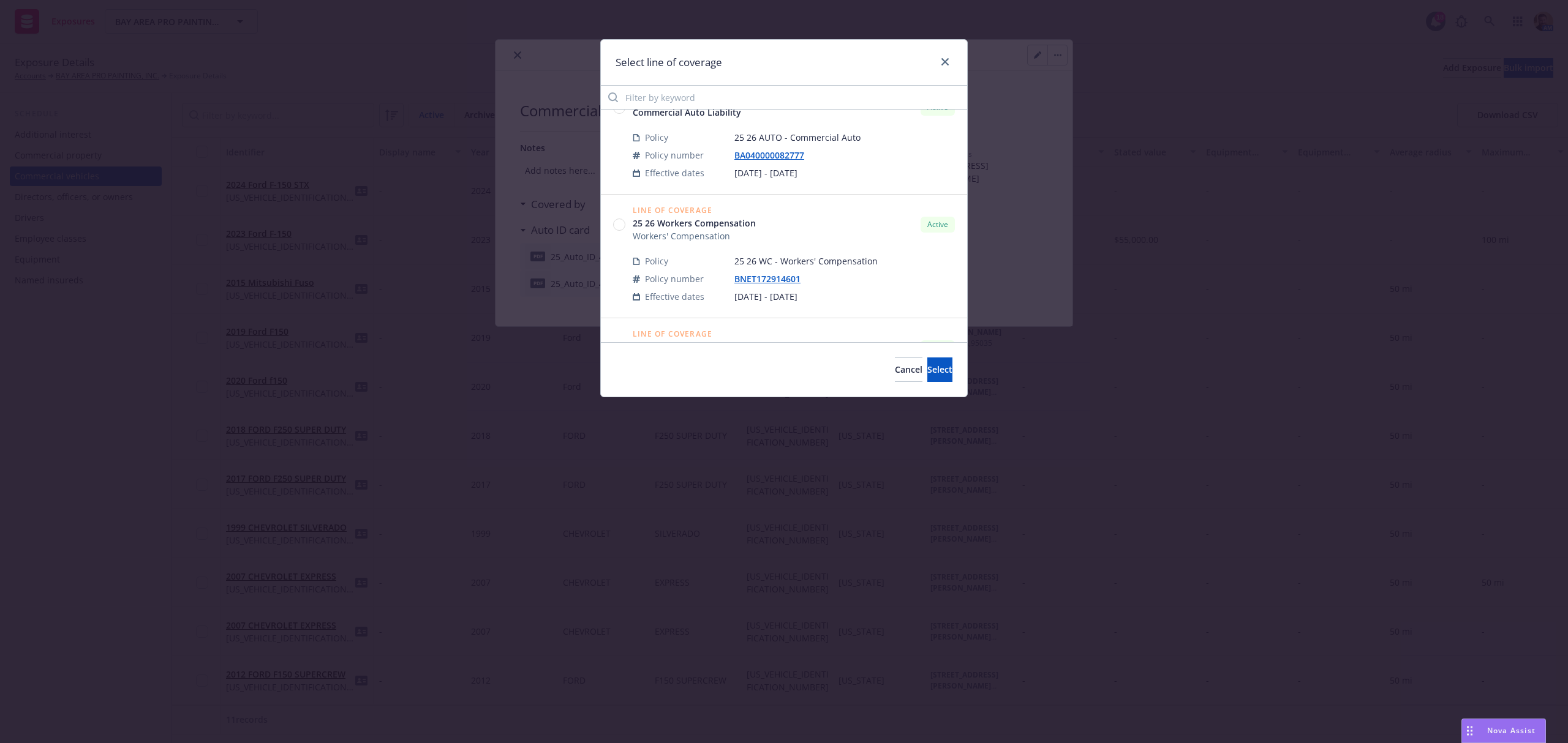
scroll to position [245, 0]
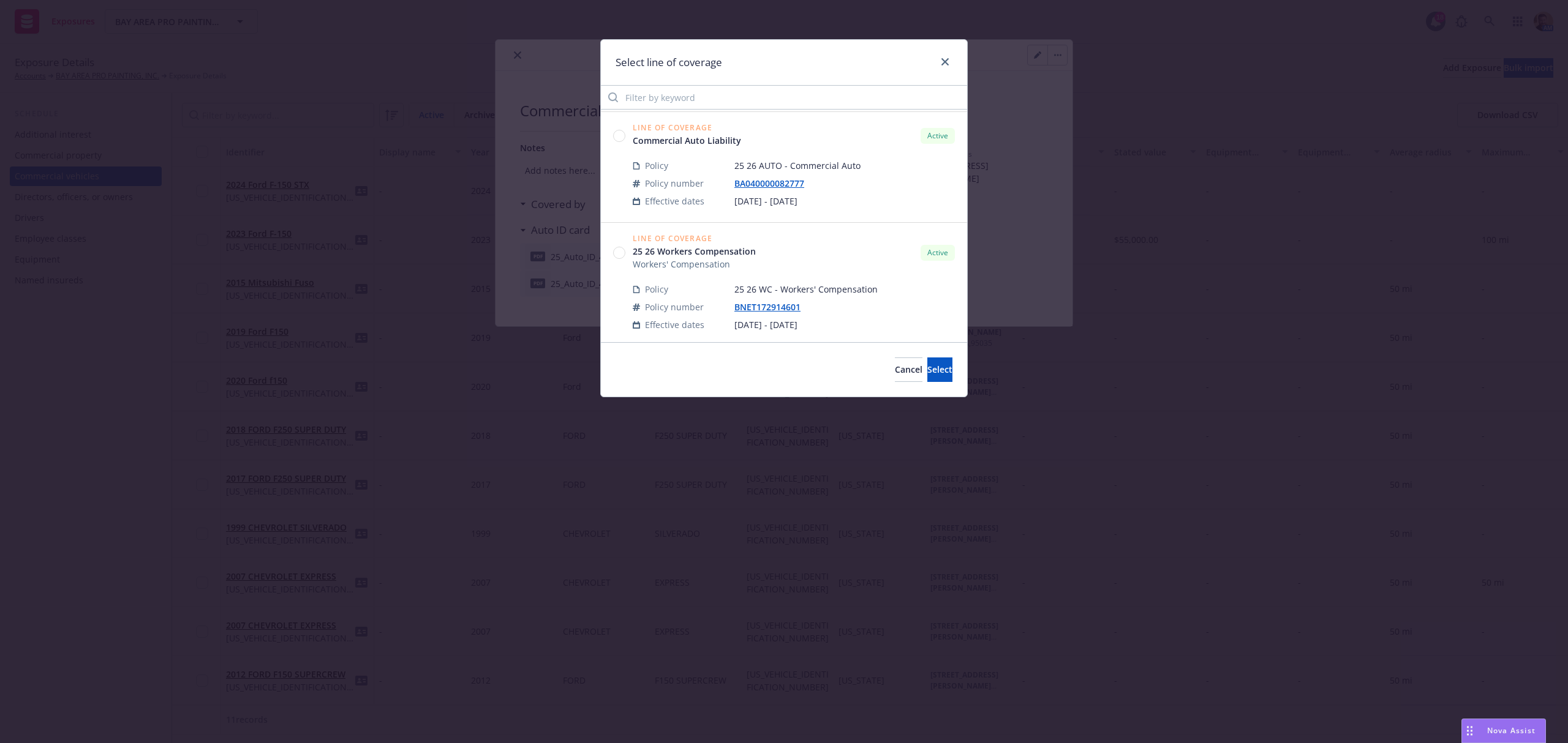
click at [621, 141] on circle at bounding box center [620, 136] width 12 height 12
click at [927, 373] on span "Select" at bounding box center [940, 370] width 25 height 12
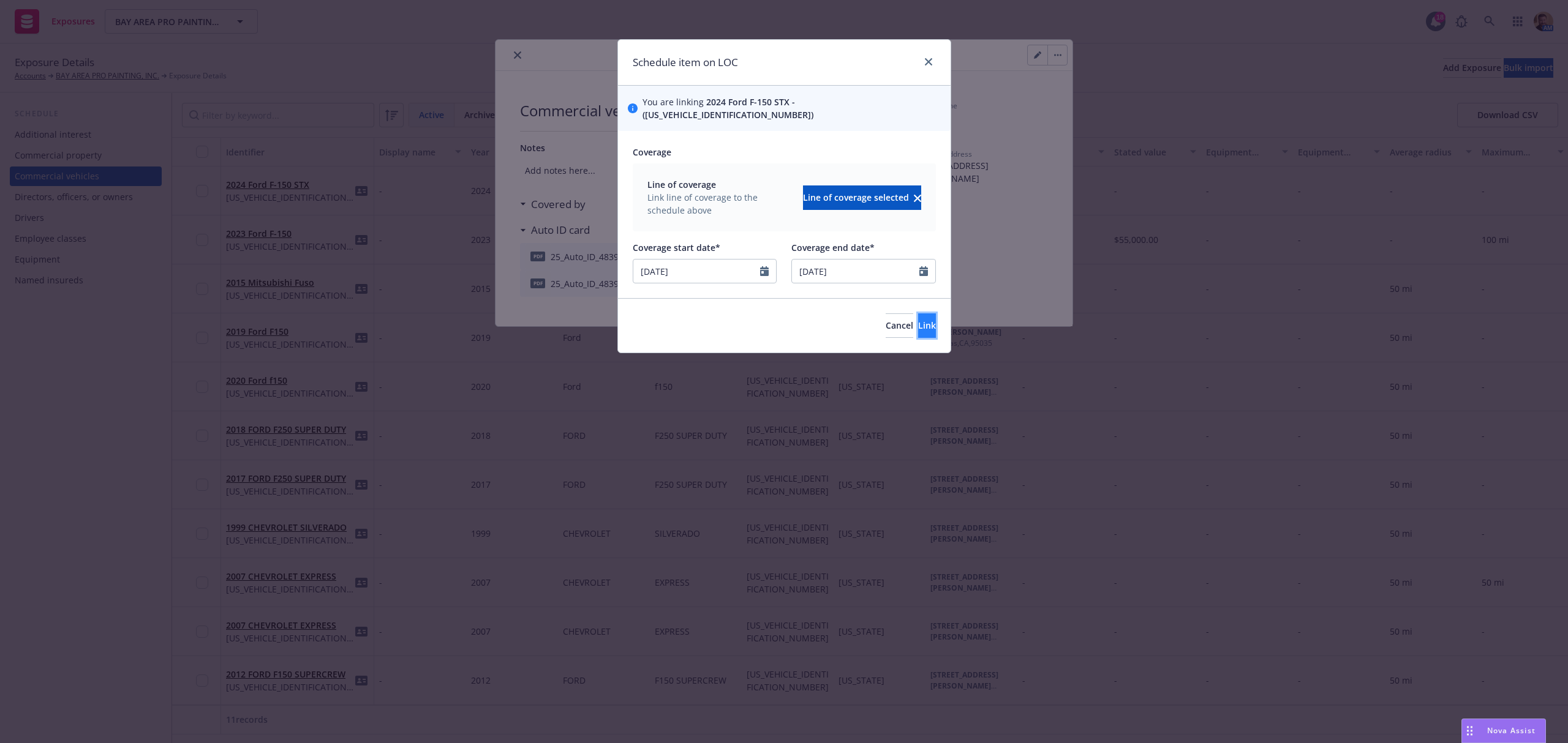
click at [918, 319] on span "Link" at bounding box center [926, 325] width 17 height 12
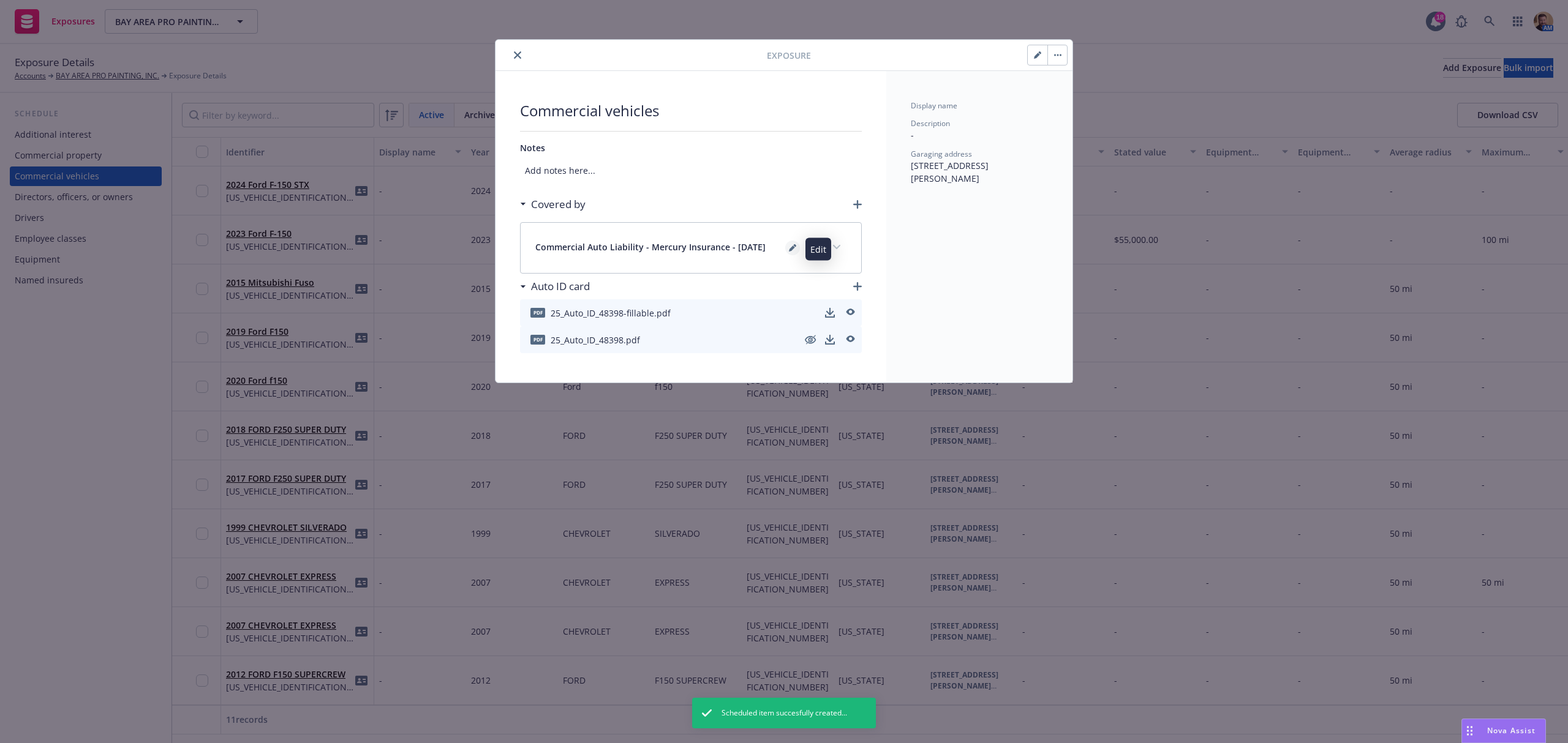
click at [790, 250] on icon "editPencil" at bounding box center [792, 247] width 7 height 7
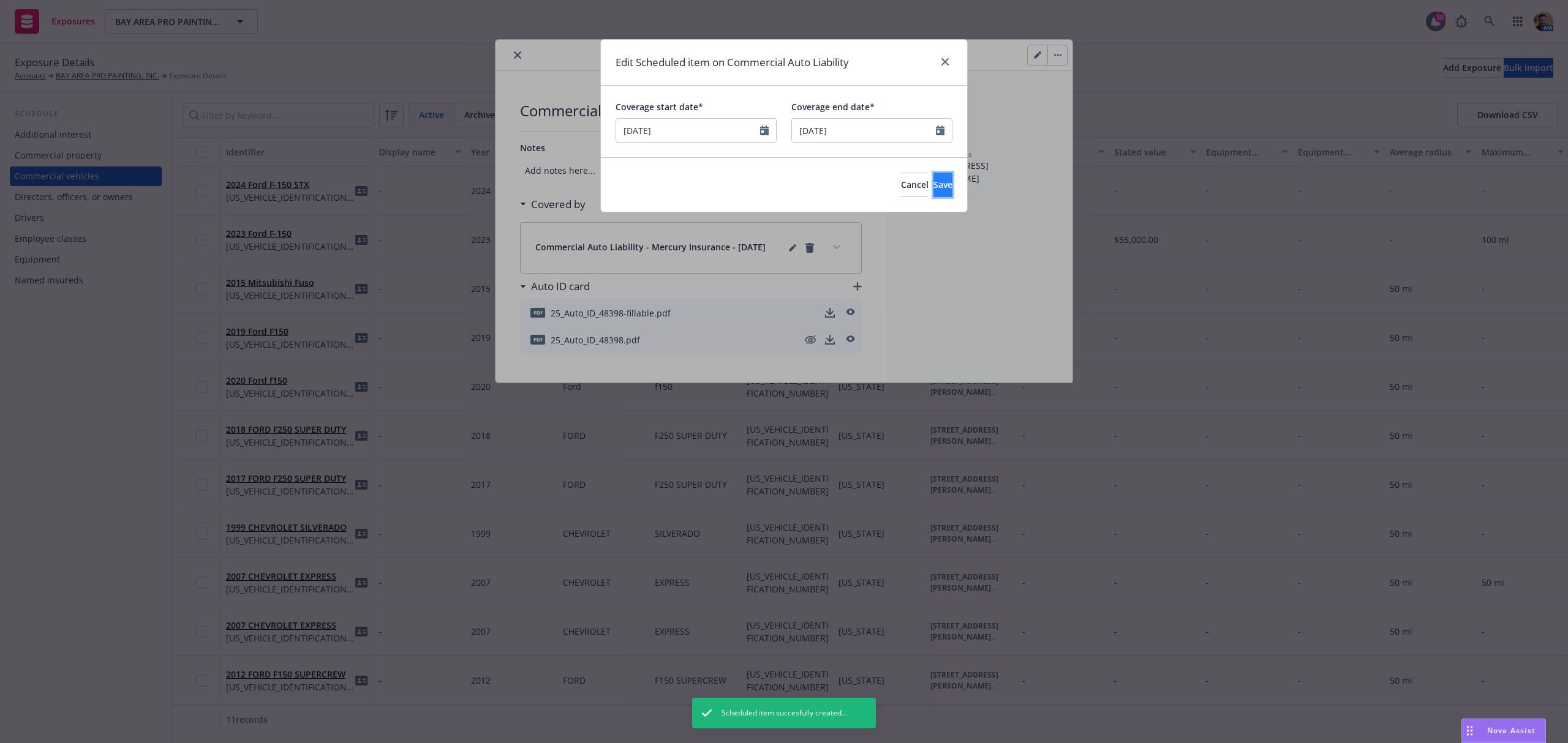
click at [934, 185] on span "Save" at bounding box center [943, 185] width 19 height 12
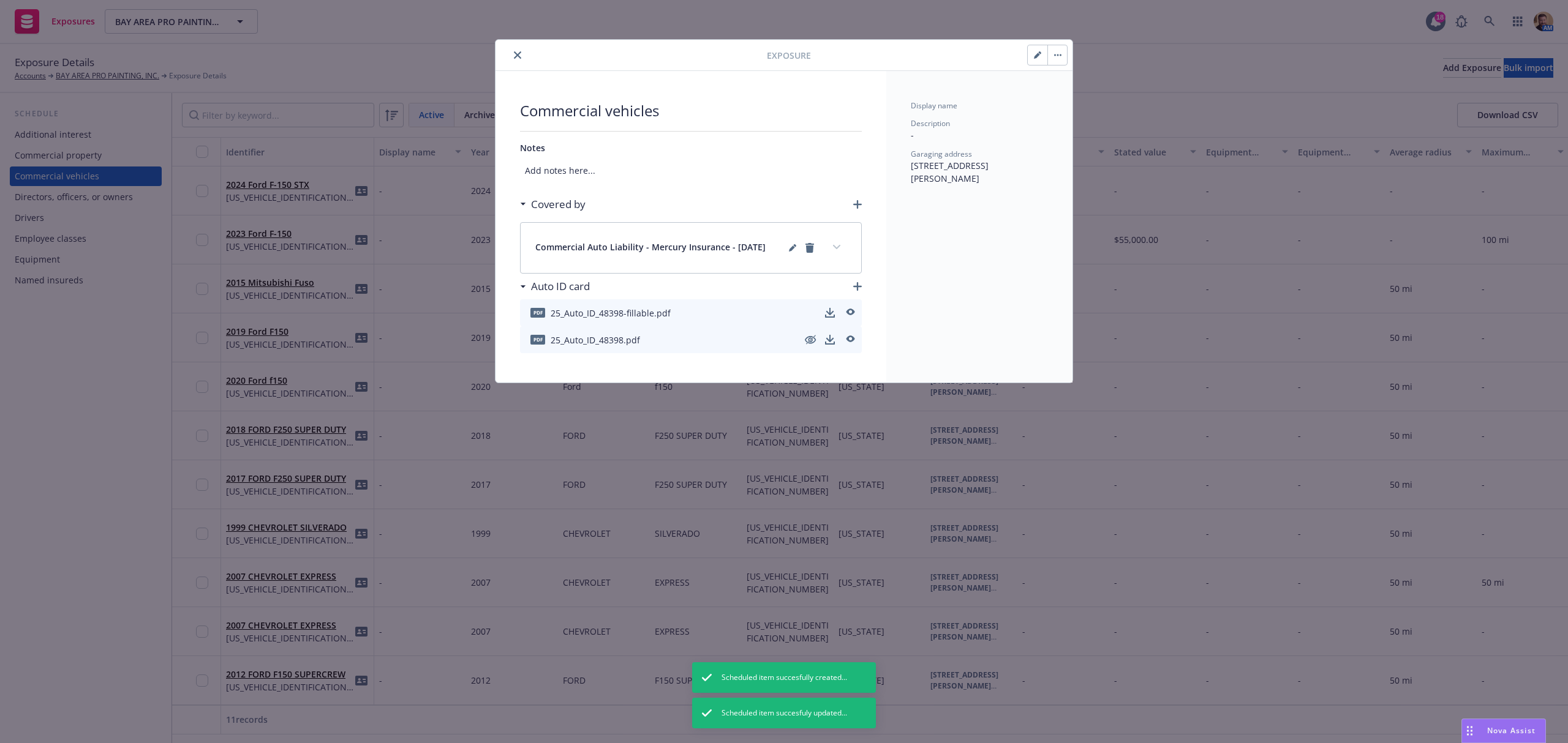
click at [835, 244] on button "expand content" at bounding box center [837, 247] width 20 height 20
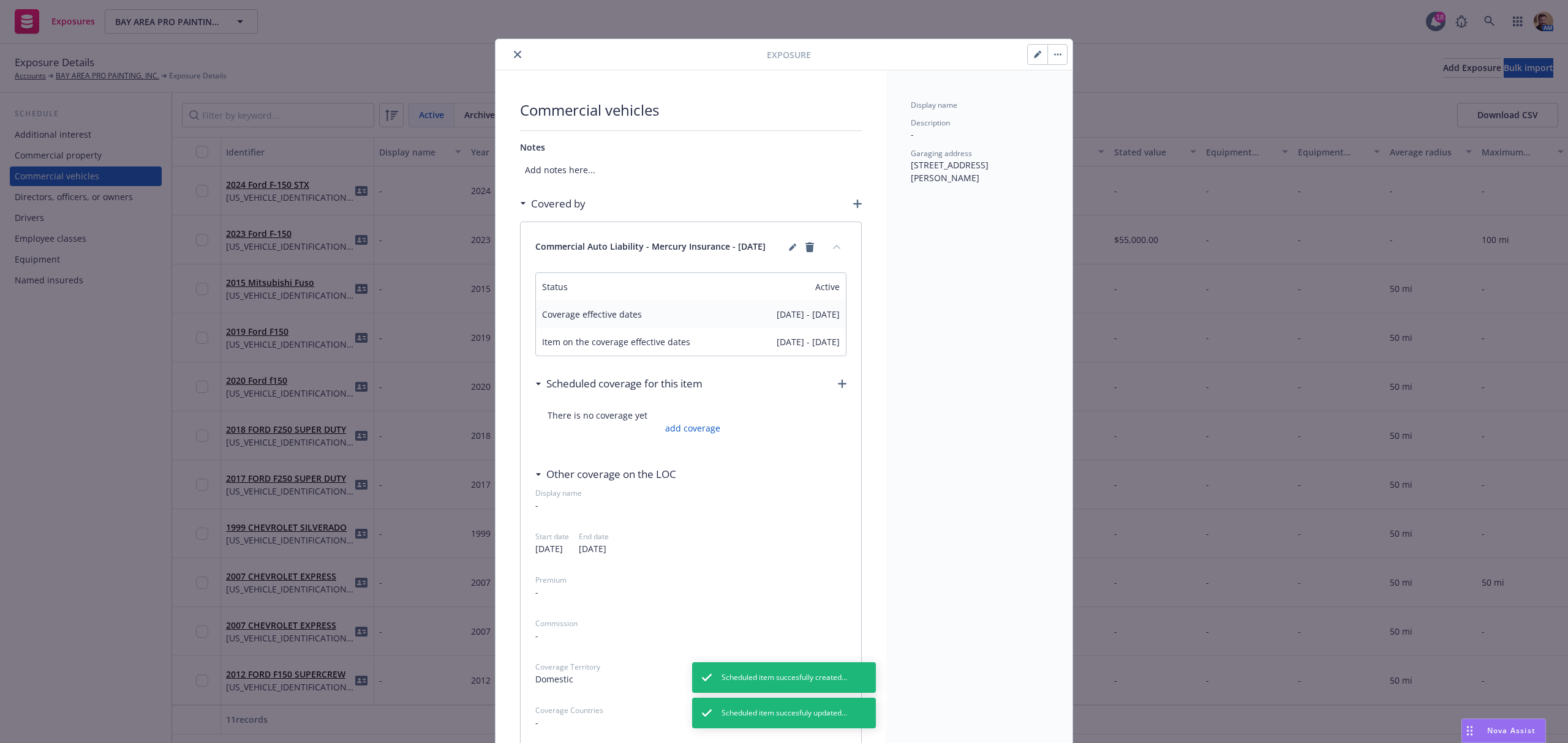
scroll to position [0, 0]
click at [1055, 56] on icon "button" at bounding box center [1058, 55] width 7 height 2
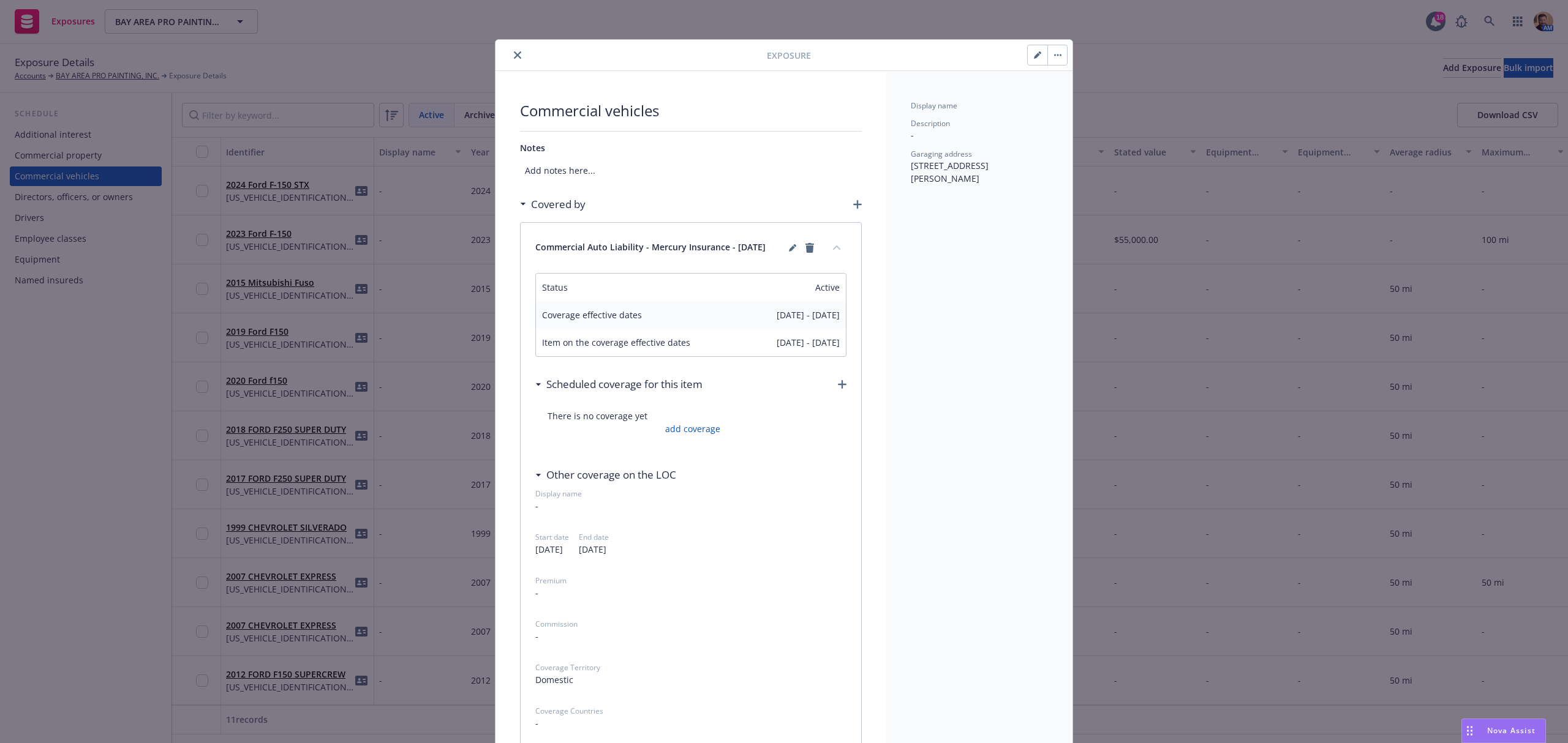
click at [510, 54] on button "close" at bounding box center [517, 55] width 15 height 15
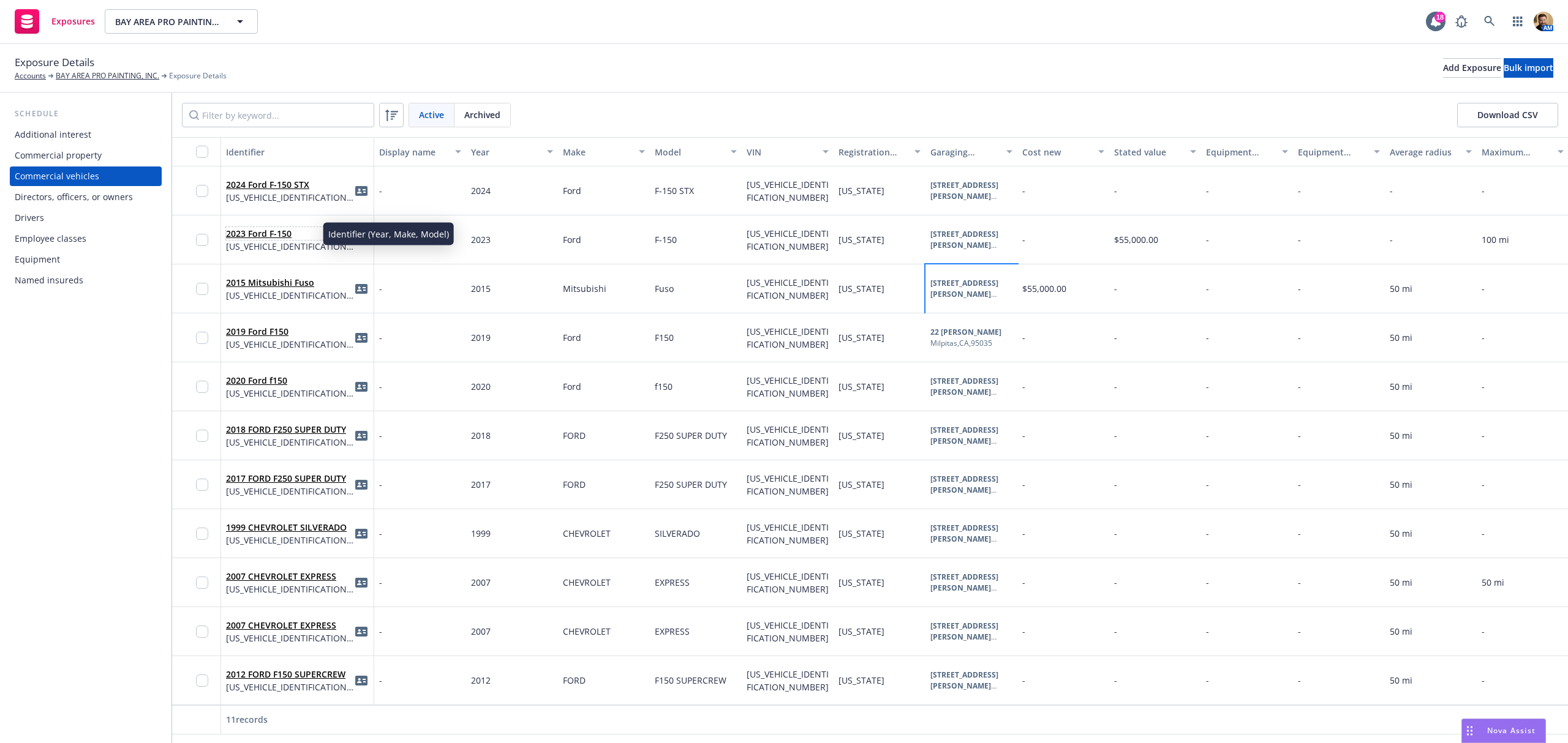
click at [288, 234] on link "2023 Ford F-150" at bounding box center [258, 233] width 65 height 12
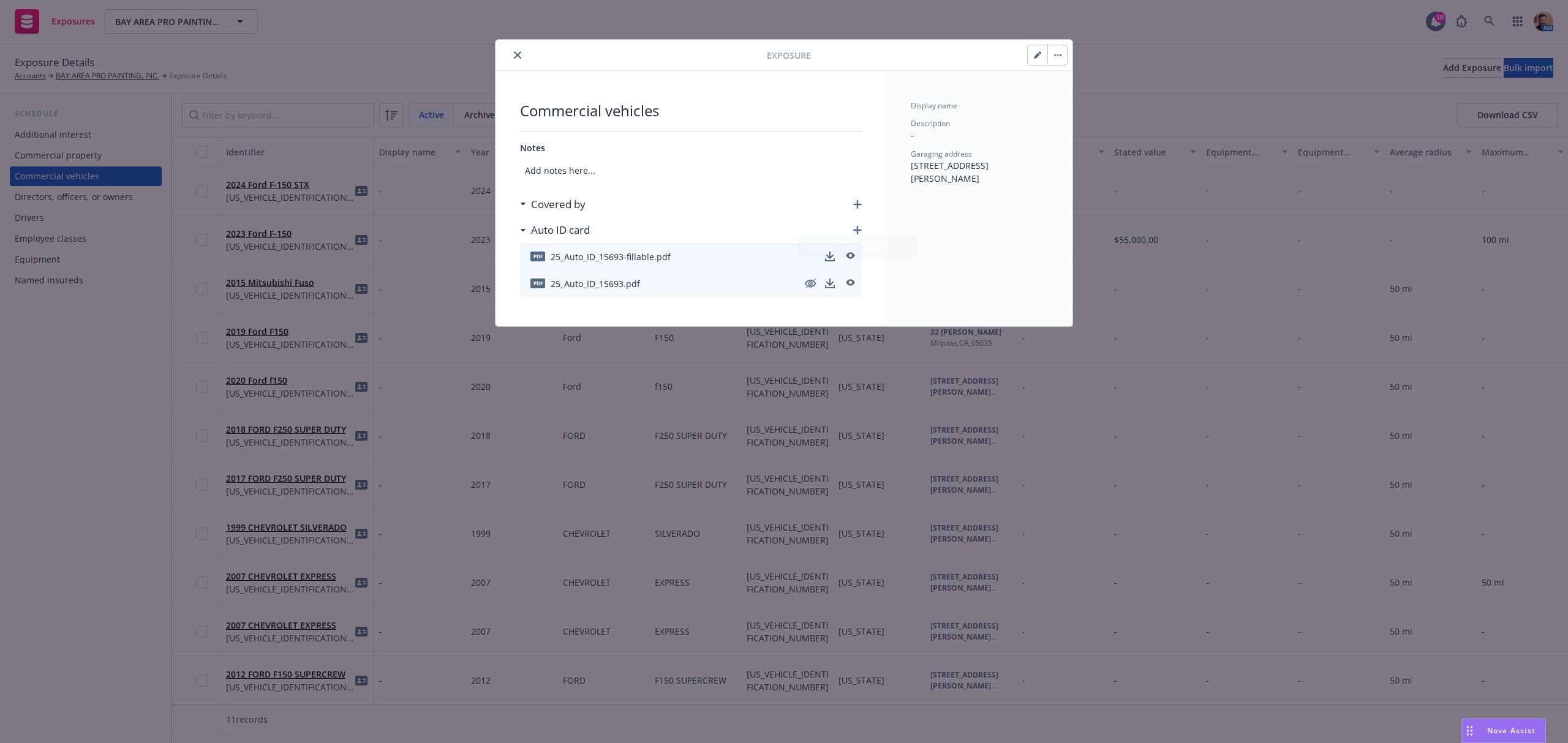
click at [854, 199] on div "Covered by" at bounding box center [690, 204] width 342 height 26
click at [857, 206] on icon "button" at bounding box center [858, 204] width 8 height 8
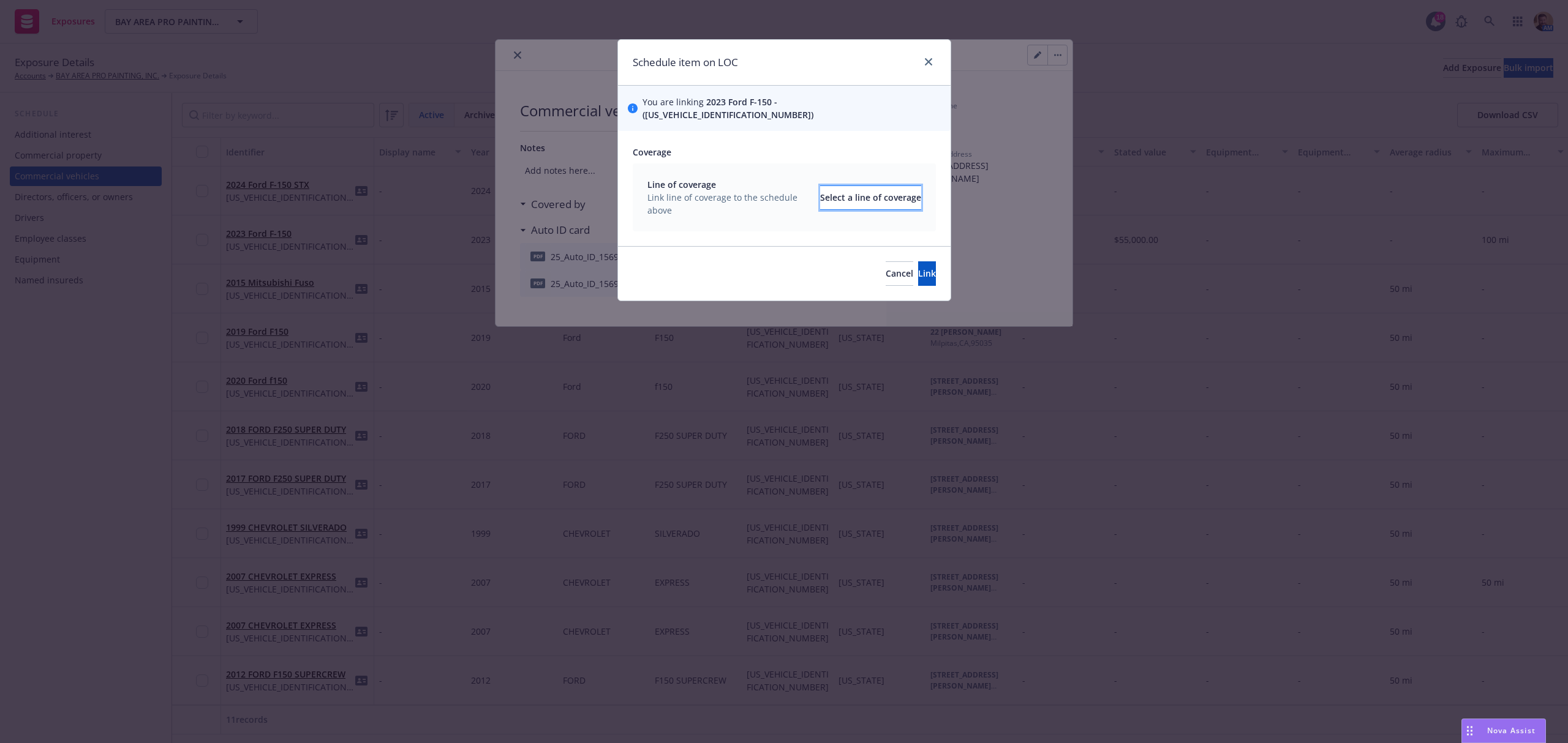
click at [820, 187] on div "Select a line of coverage" at bounding box center [871, 198] width 101 height 23
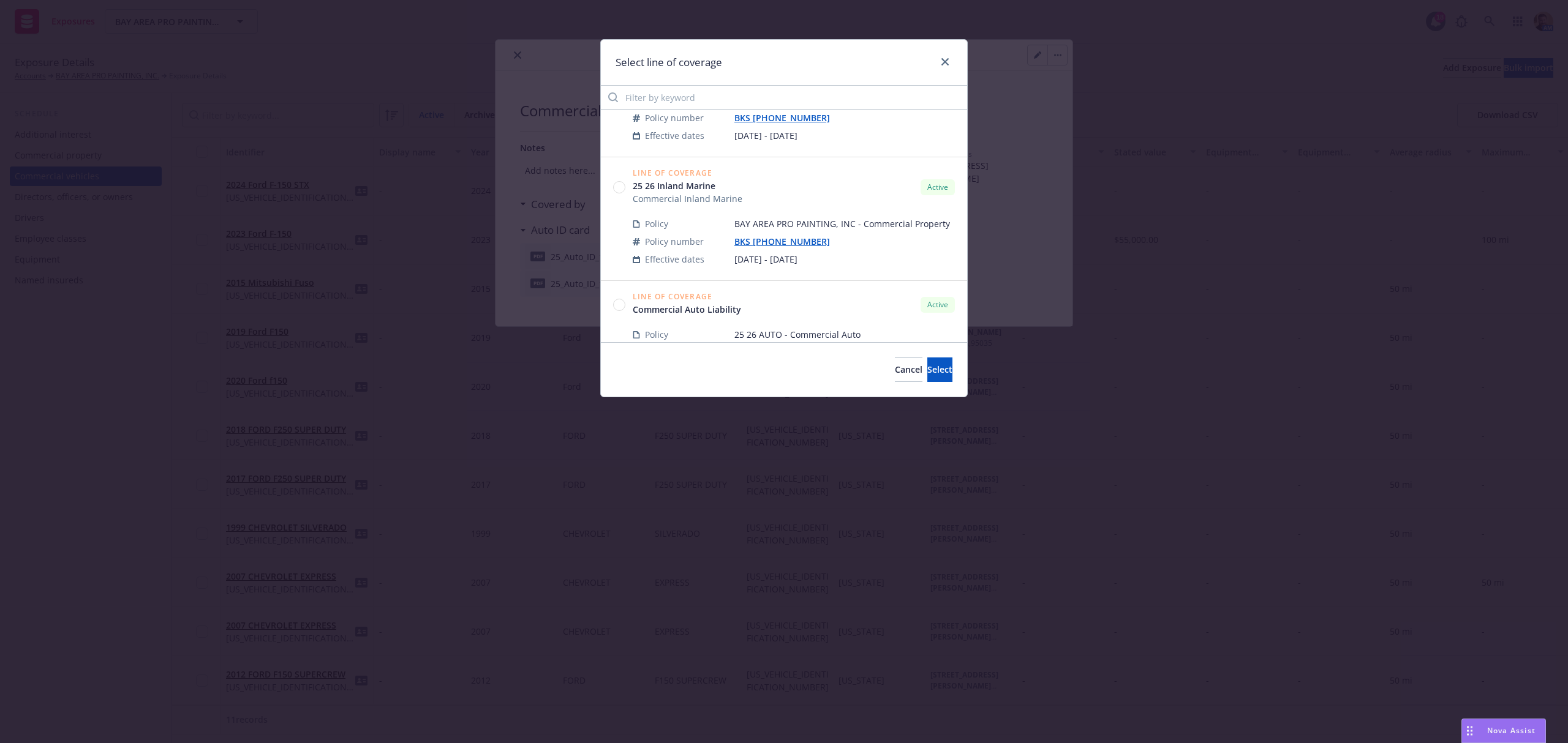
scroll to position [245, 0]
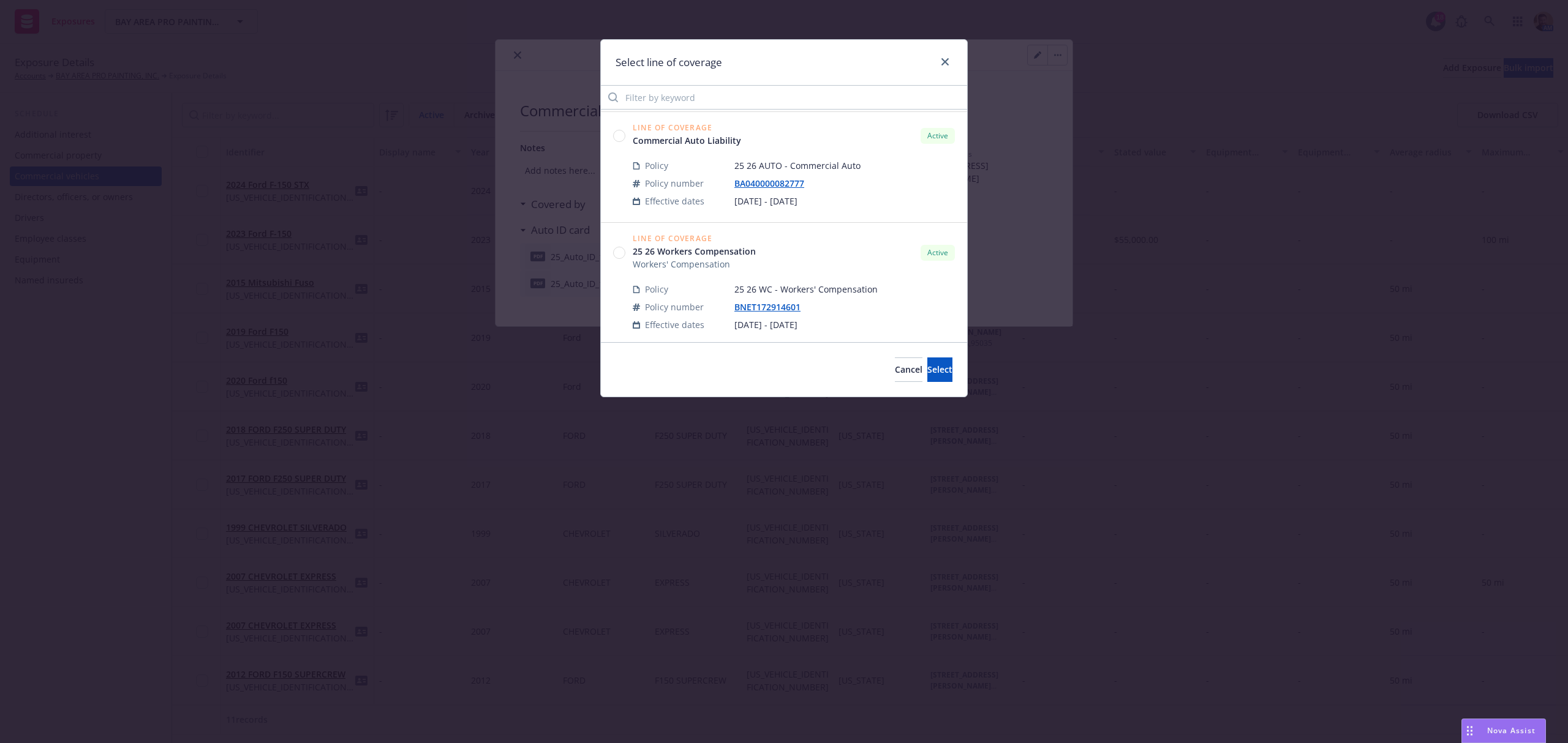
click at [621, 141] on circle at bounding box center [620, 136] width 12 height 12
click at [927, 370] on span "Select" at bounding box center [940, 370] width 25 height 12
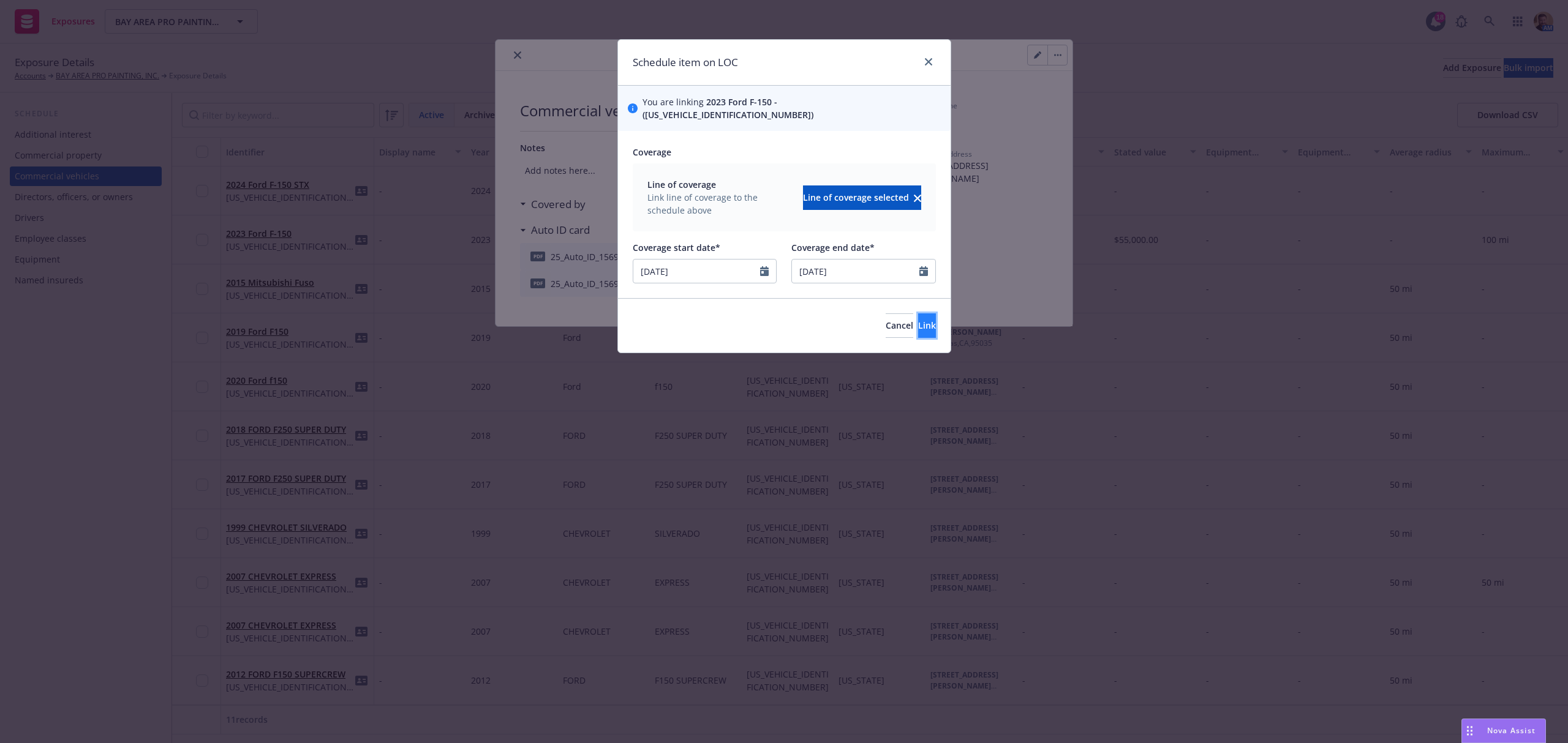
click at [918, 319] on span "Link" at bounding box center [926, 325] width 17 height 12
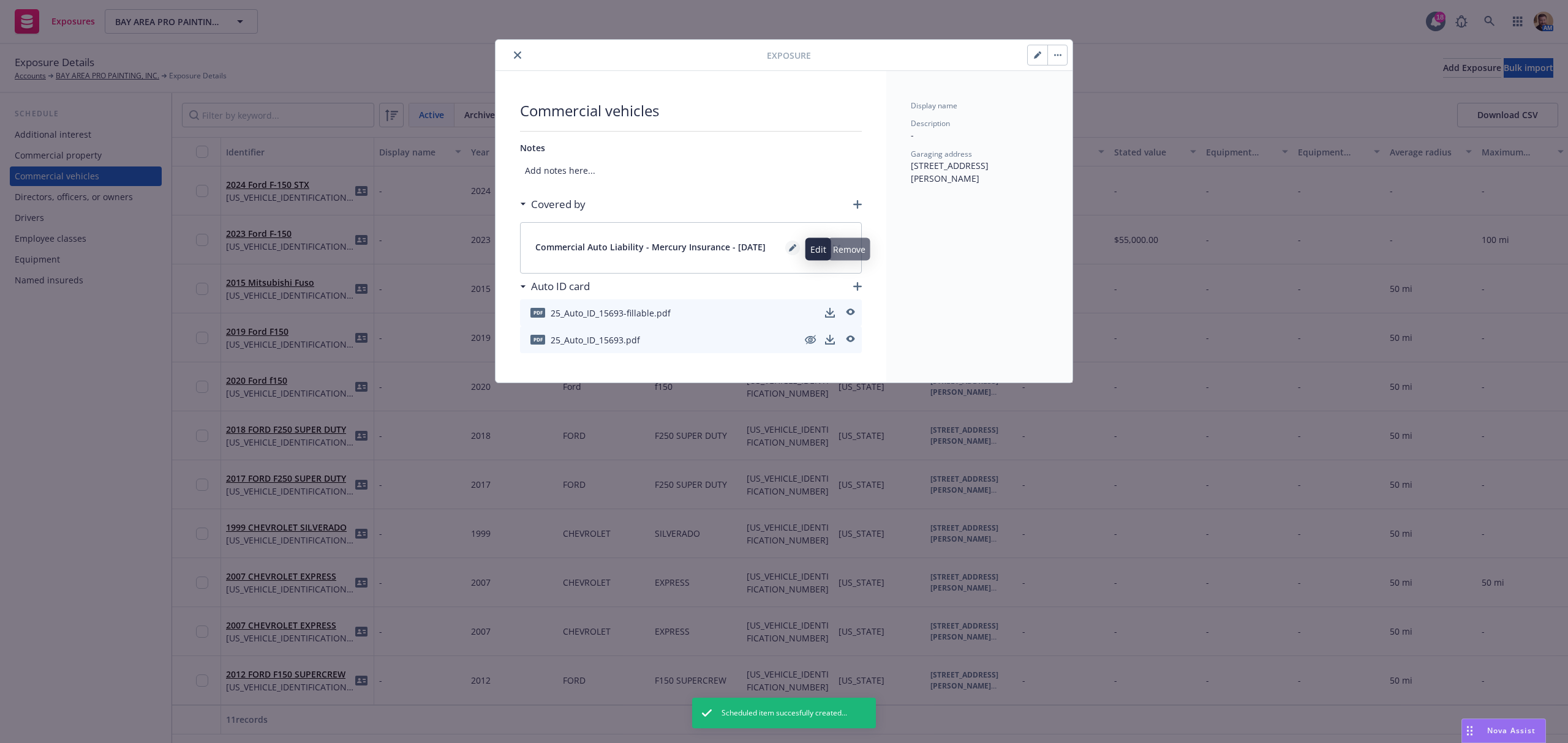
click at [787, 251] on link "editPencil" at bounding box center [793, 248] width 15 height 15
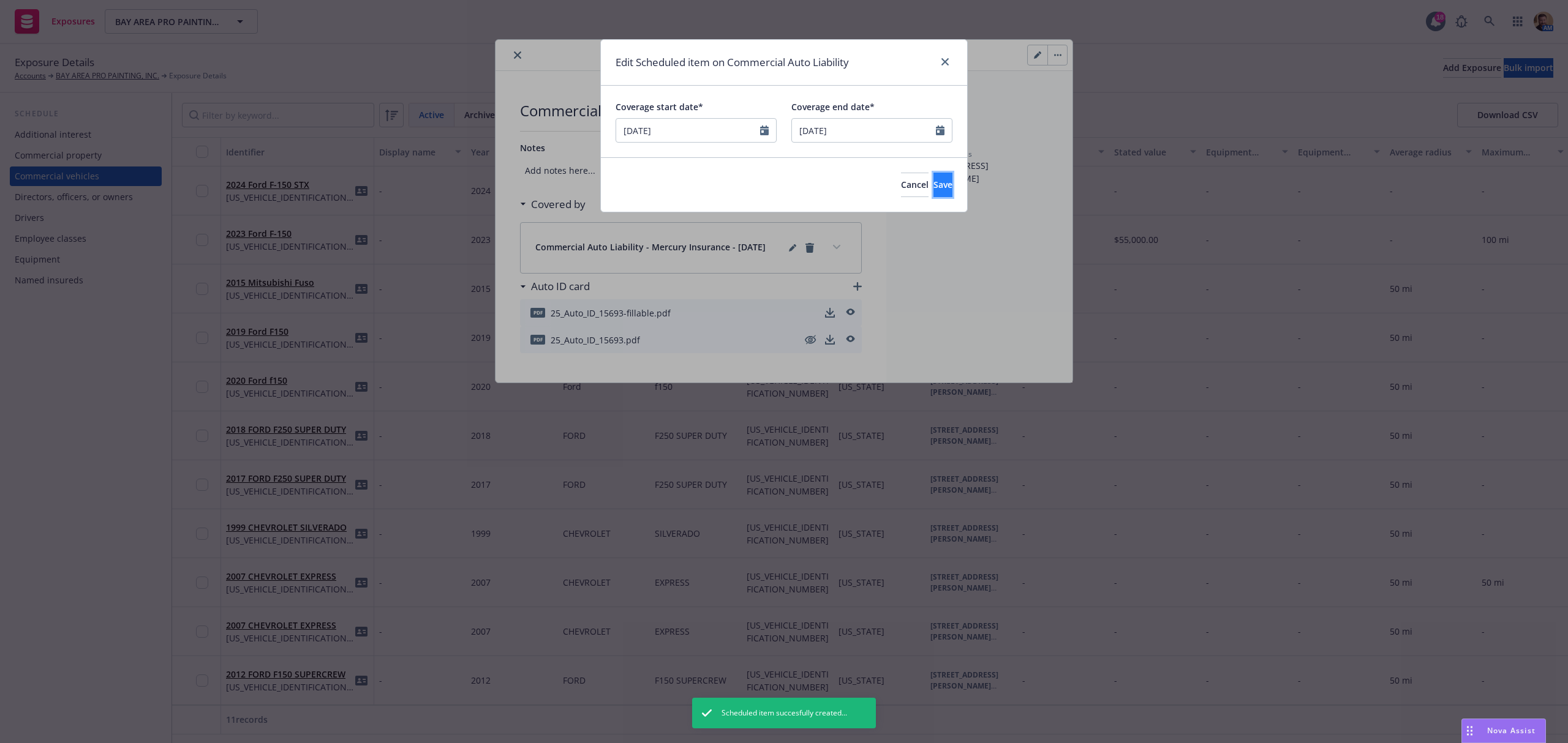
click at [934, 189] on span "Save" at bounding box center [943, 185] width 19 height 12
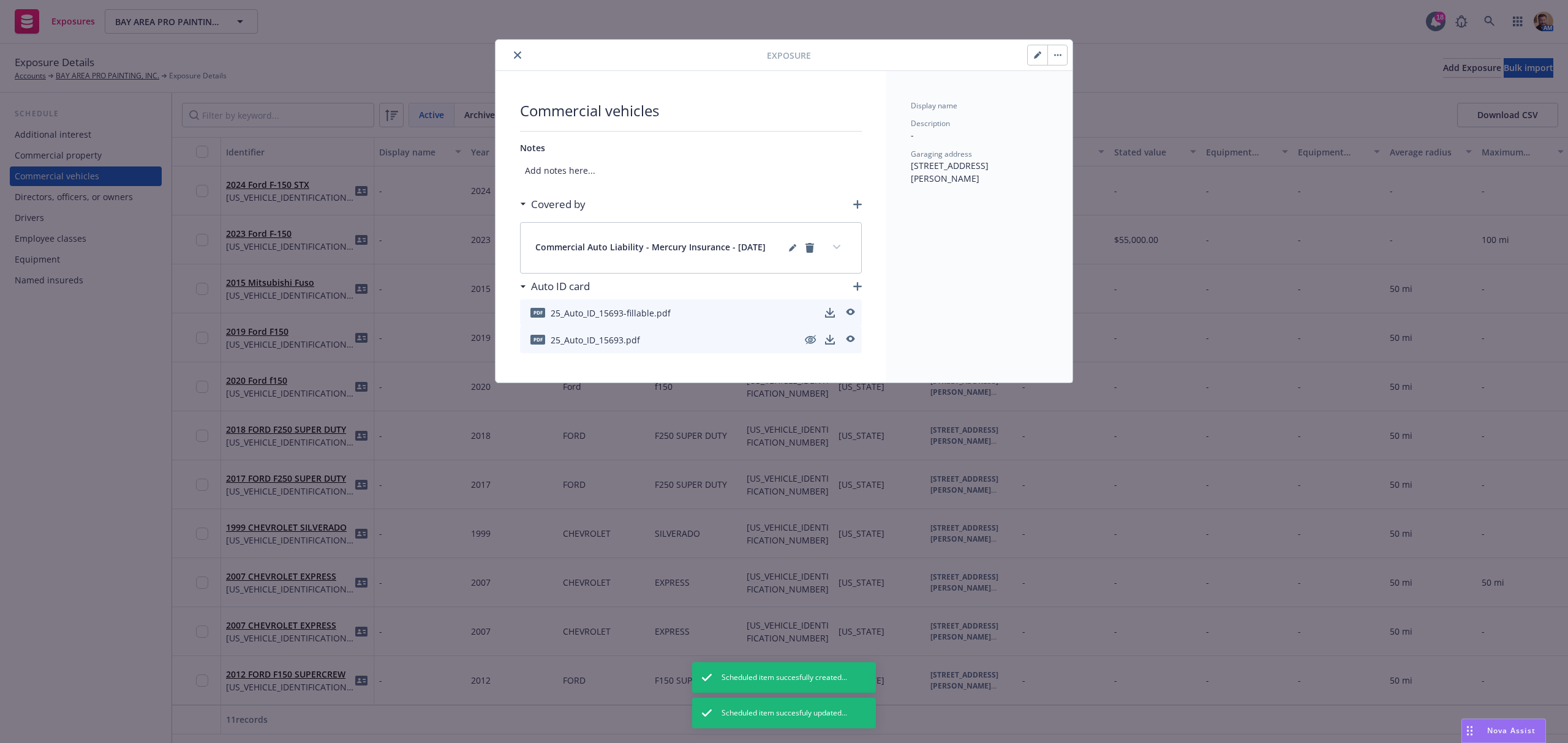
click at [831, 246] on button "expand content" at bounding box center [837, 247] width 20 height 20
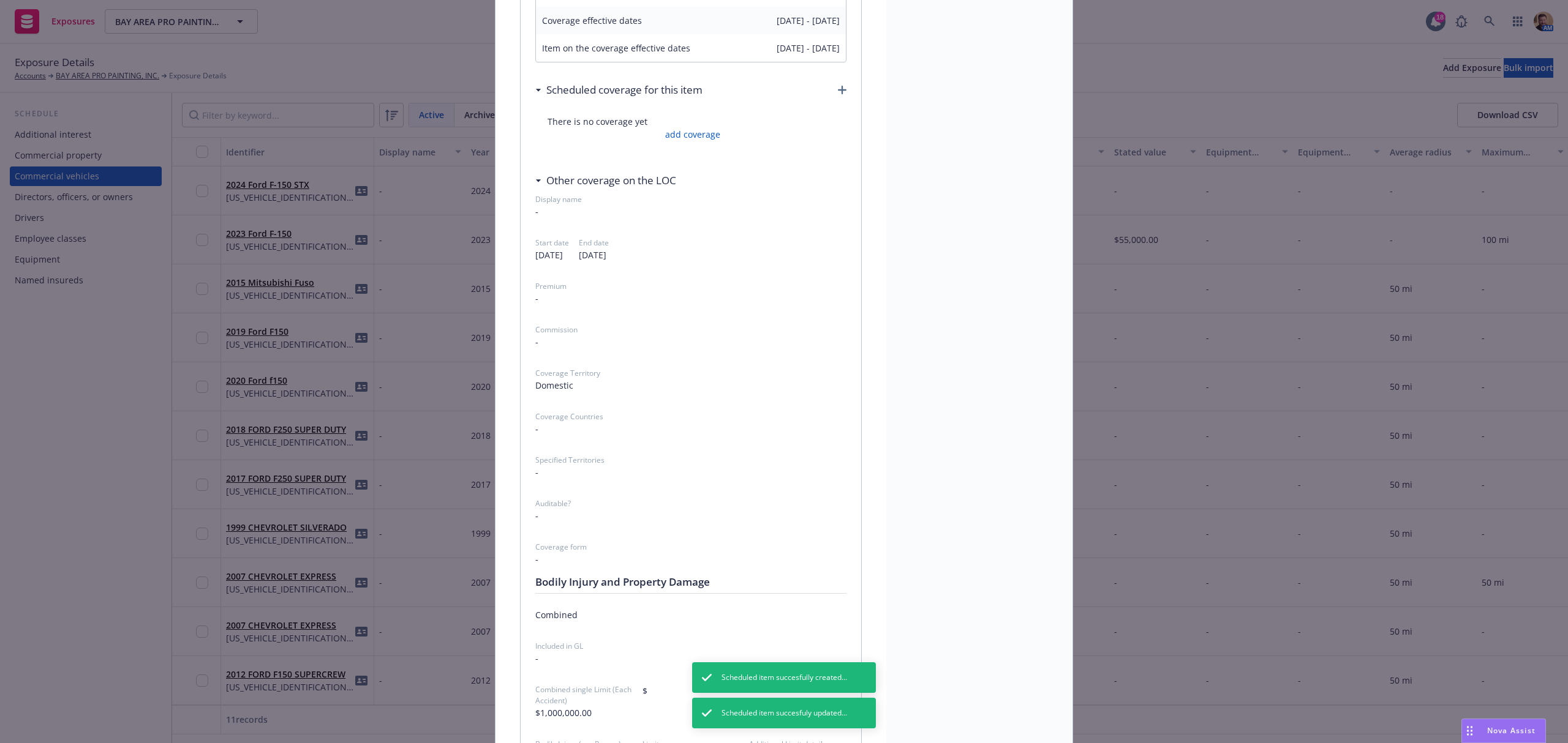
scroll to position [0, 0]
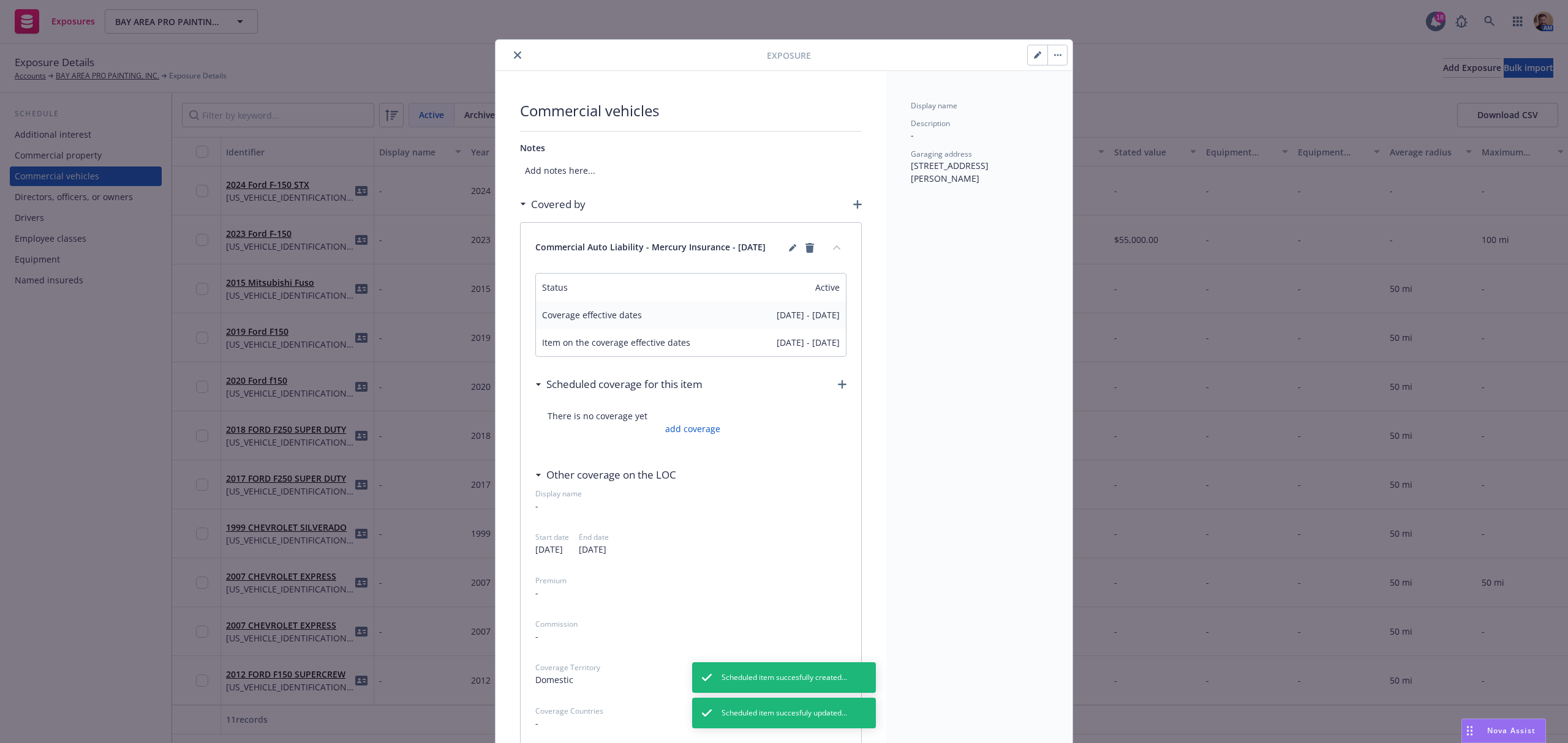
click at [512, 60] on button "close" at bounding box center [517, 55] width 15 height 15
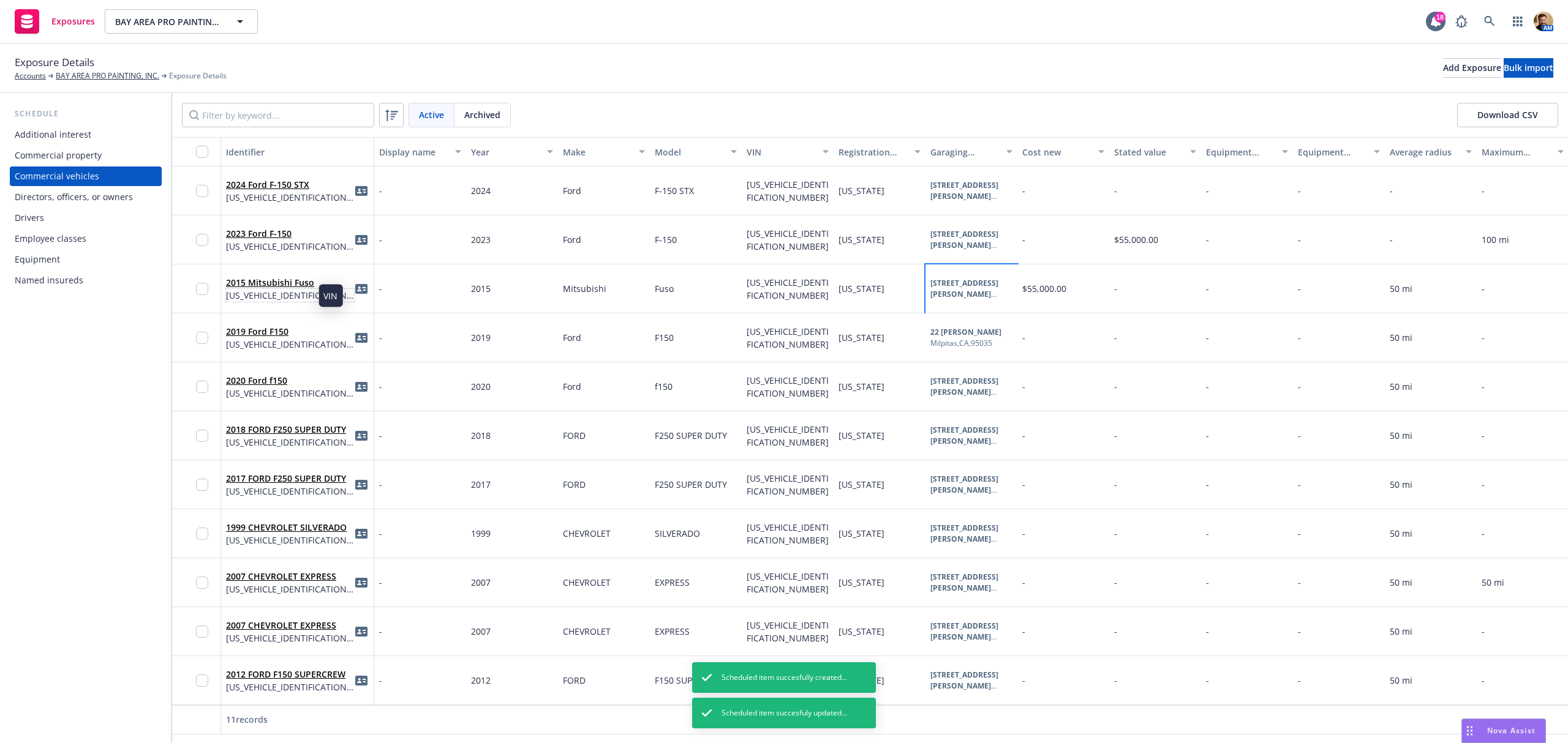
click at [283, 294] on span "[US_VEHICLE_IDENTIFICATION_NUMBER]" at bounding box center [290, 295] width 128 height 13
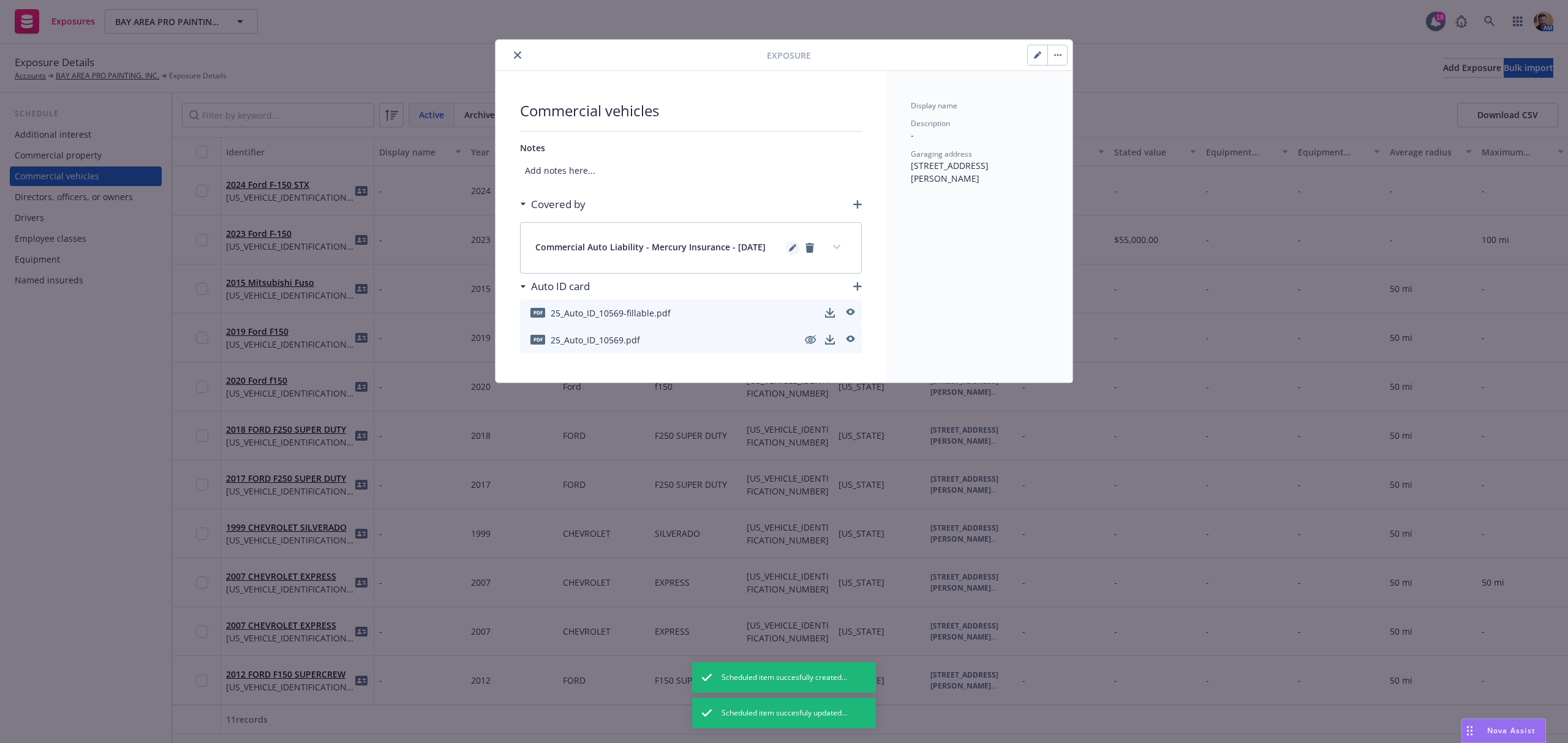
click at [790, 246] on icon "editPencil" at bounding box center [792, 247] width 7 height 7
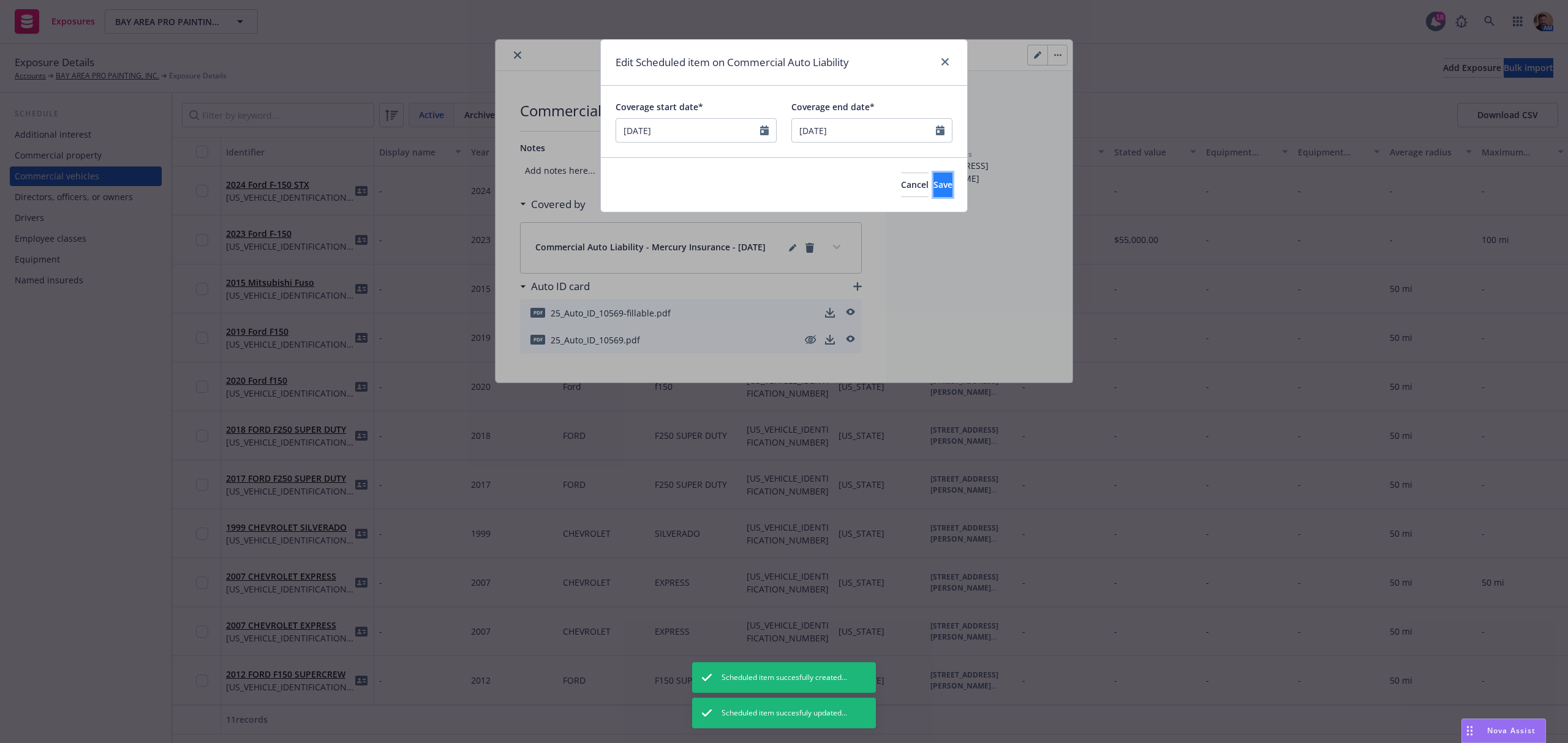
click at [934, 187] on span "Save" at bounding box center [943, 185] width 19 height 12
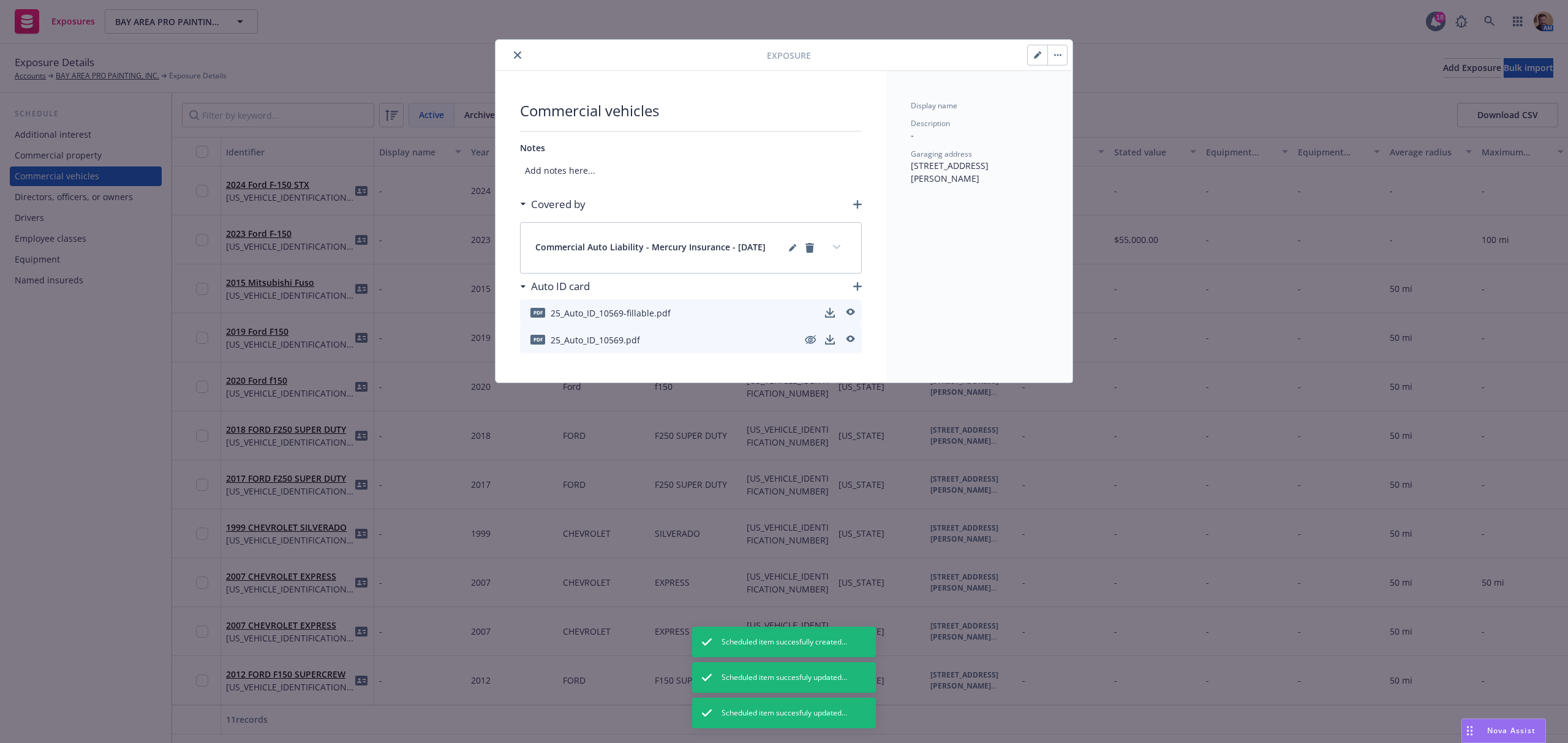
click at [515, 54] on icon "close" at bounding box center [517, 55] width 7 height 7
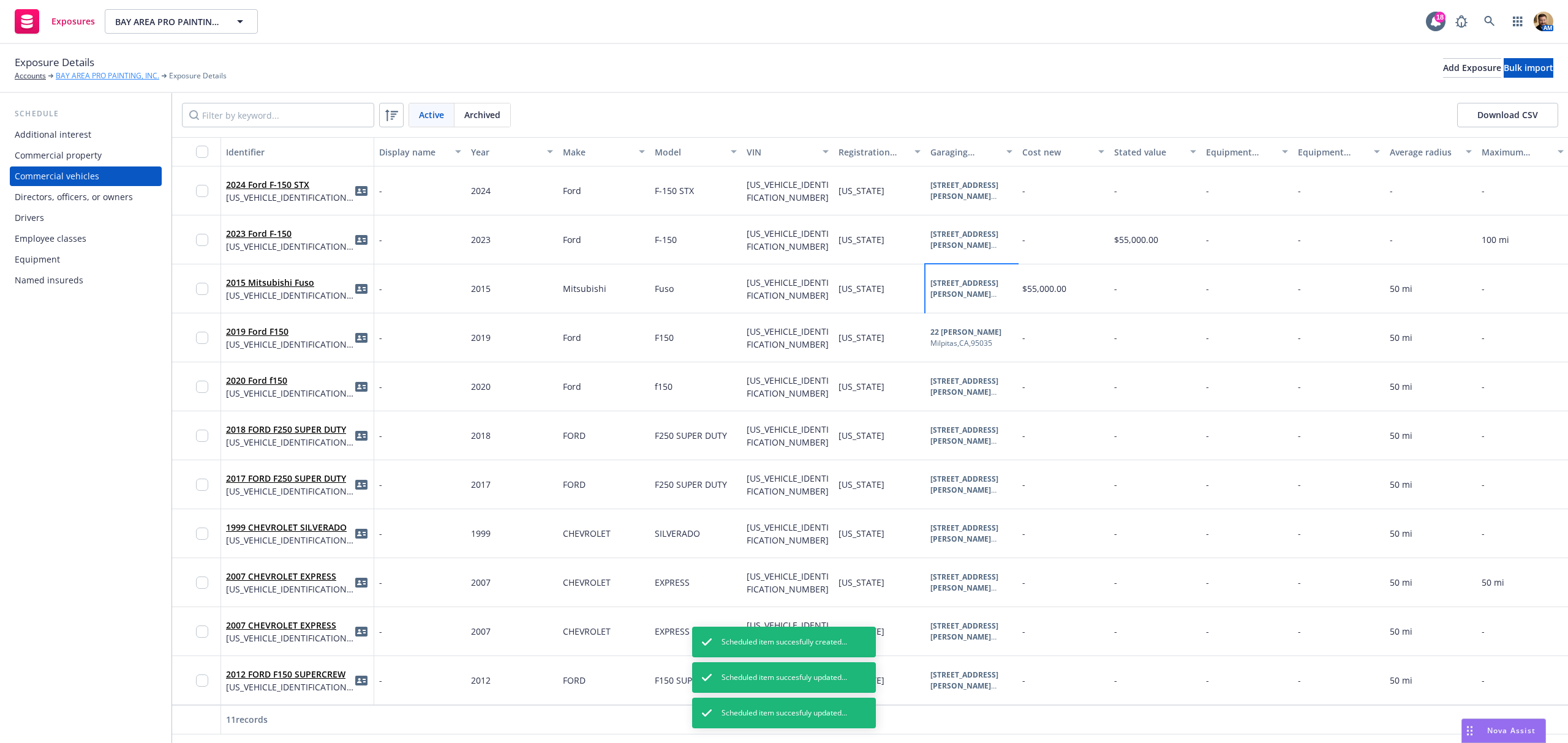
click at [109, 74] on link "BAY AREA PRO PAINTING, INC." at bounding box center [107, 75] width 103 height 11
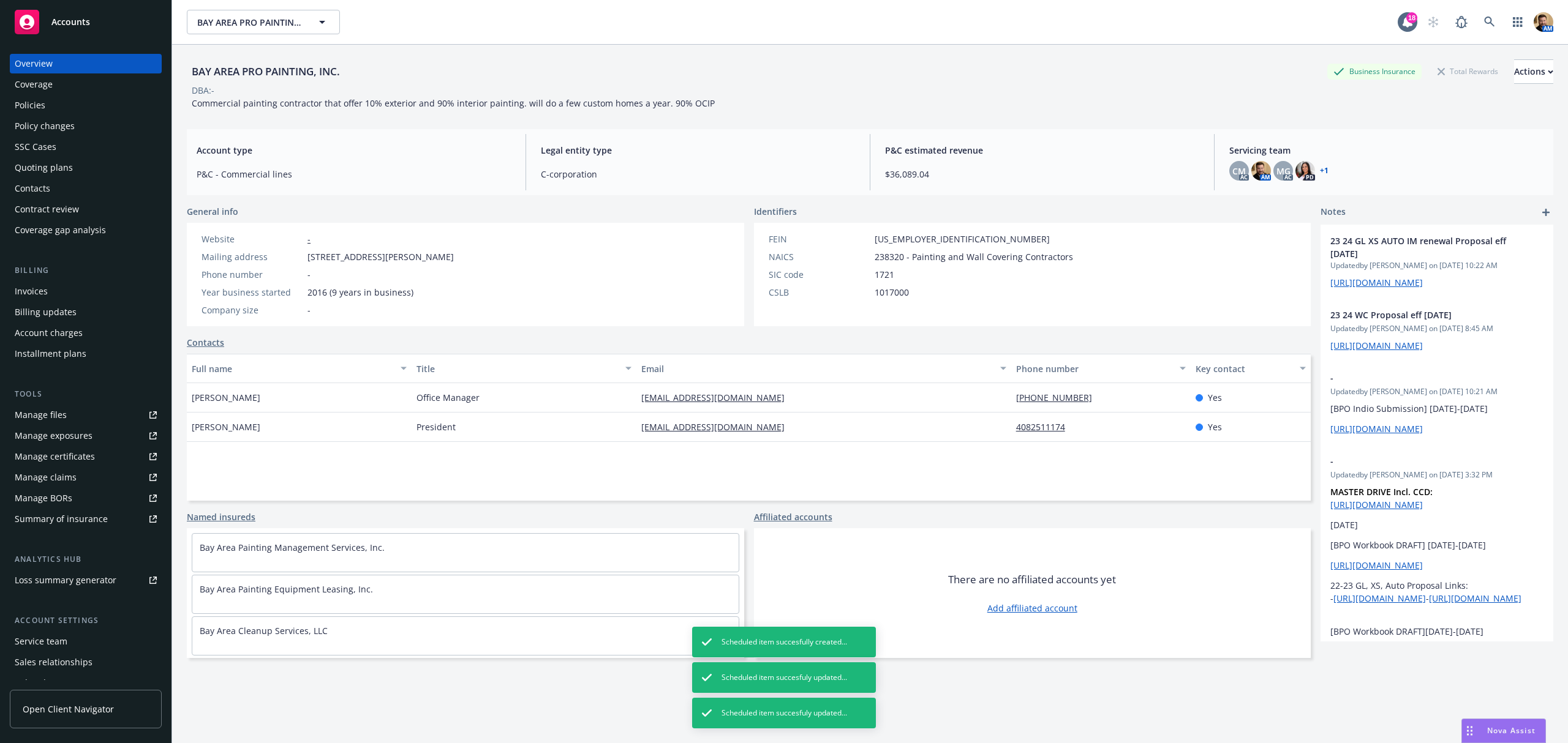
click at [56, 412] on div "Manage files" at bounding box center [41, 415] width 52 height 20
